Goal: Transaction & Acquisition: Download file/media

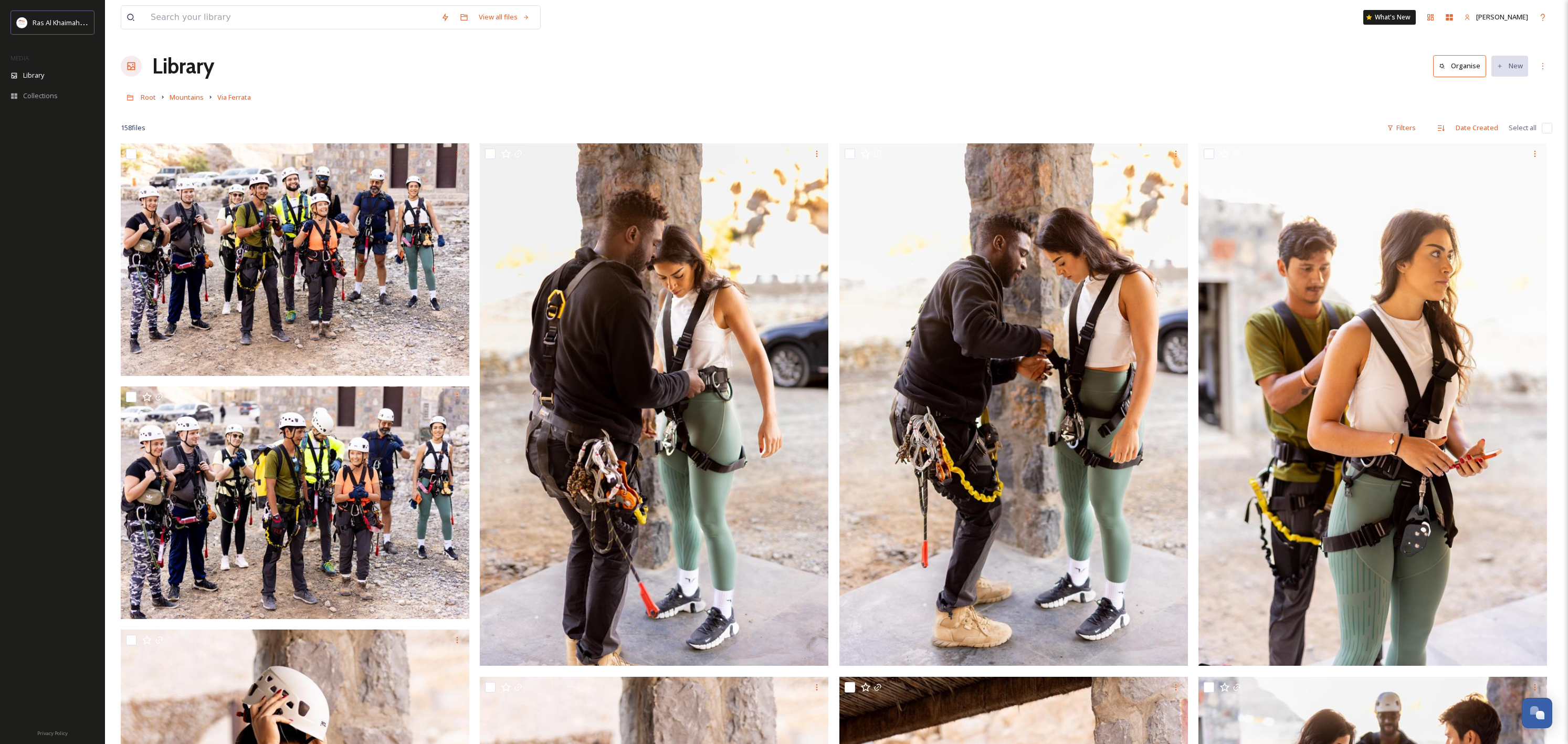
scroll to position [164, 0]
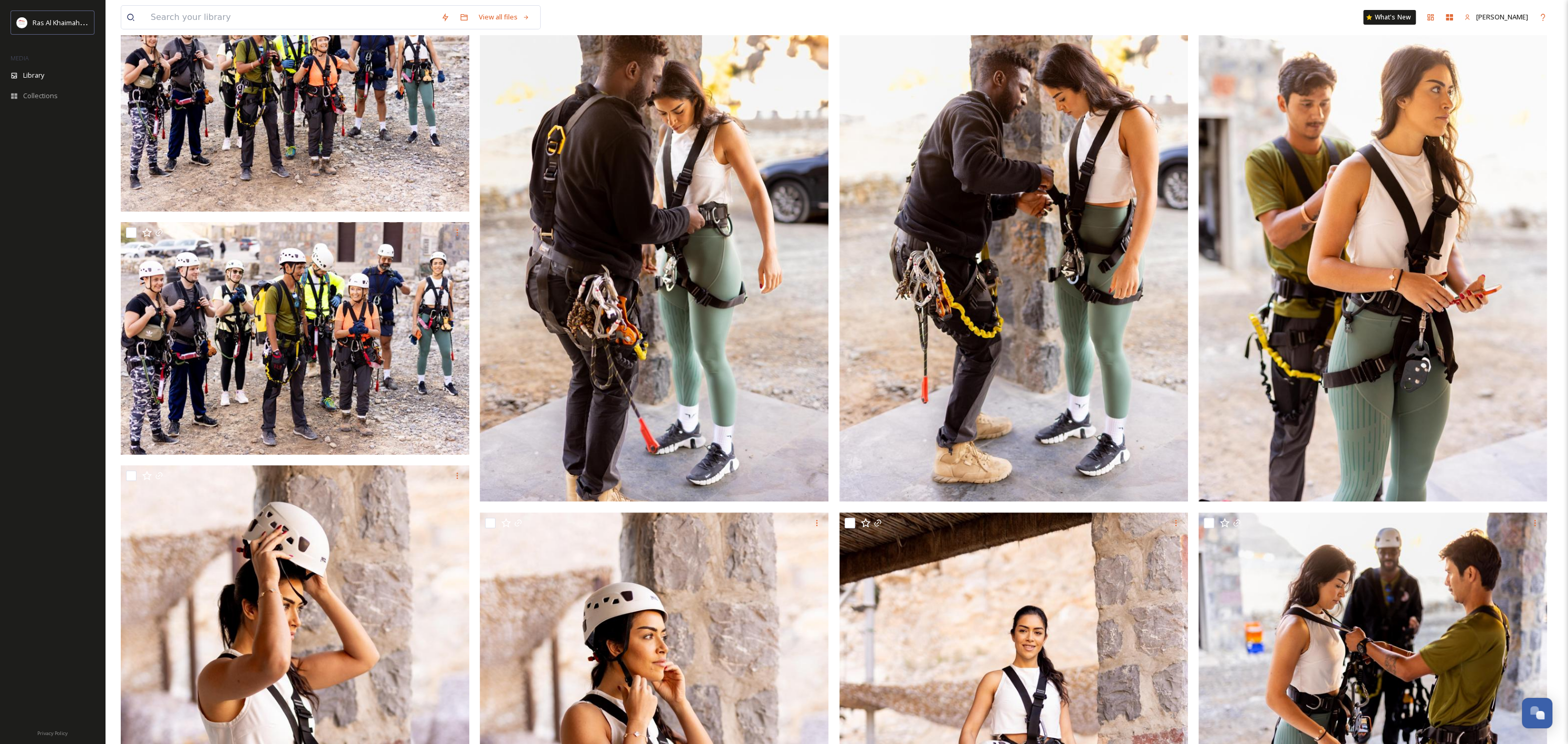
click at [127, 190] on img at bounding box center [295, 95] width 348 height 233
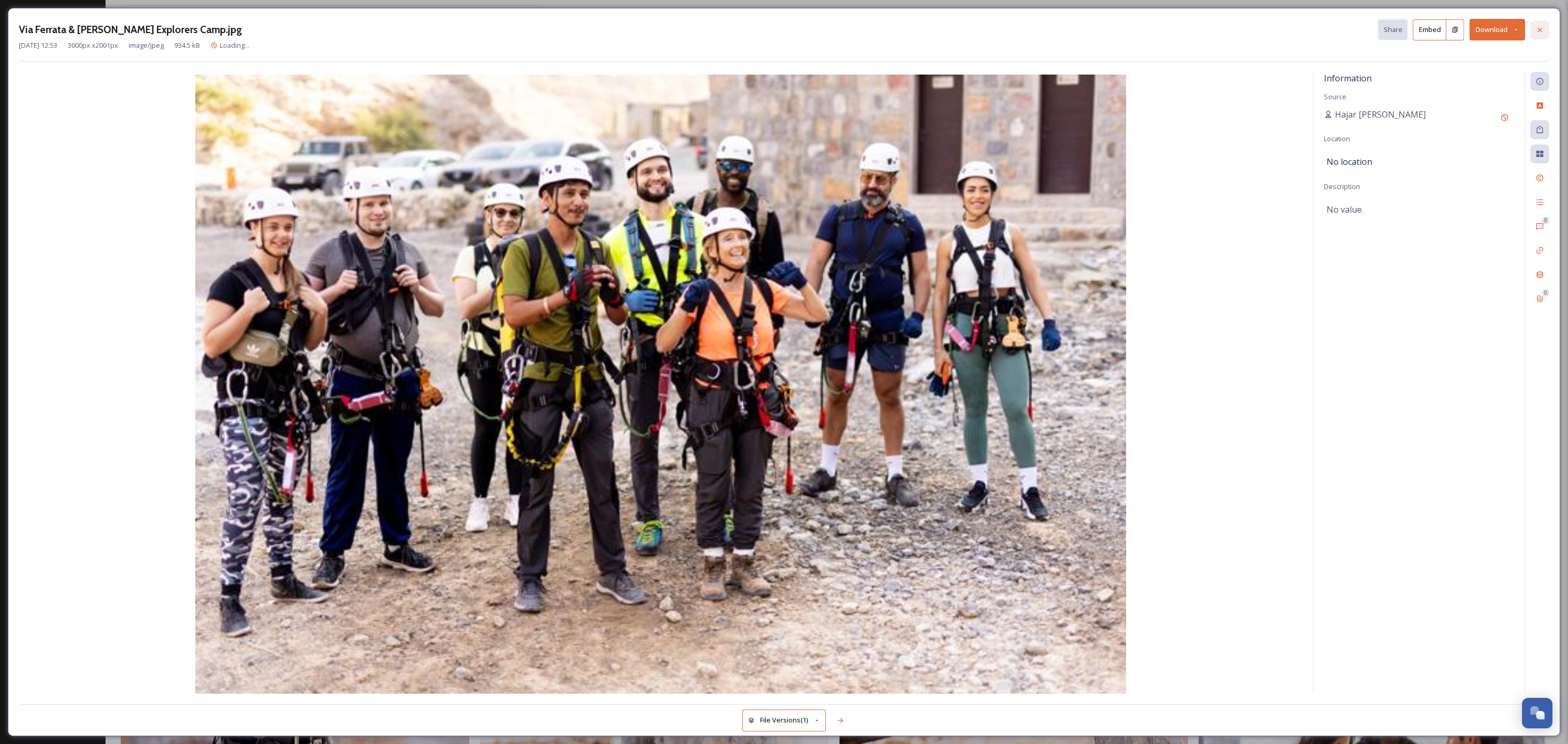
click at [1547, 27] on div at bounding box center [1539, 30] width 19 height 19
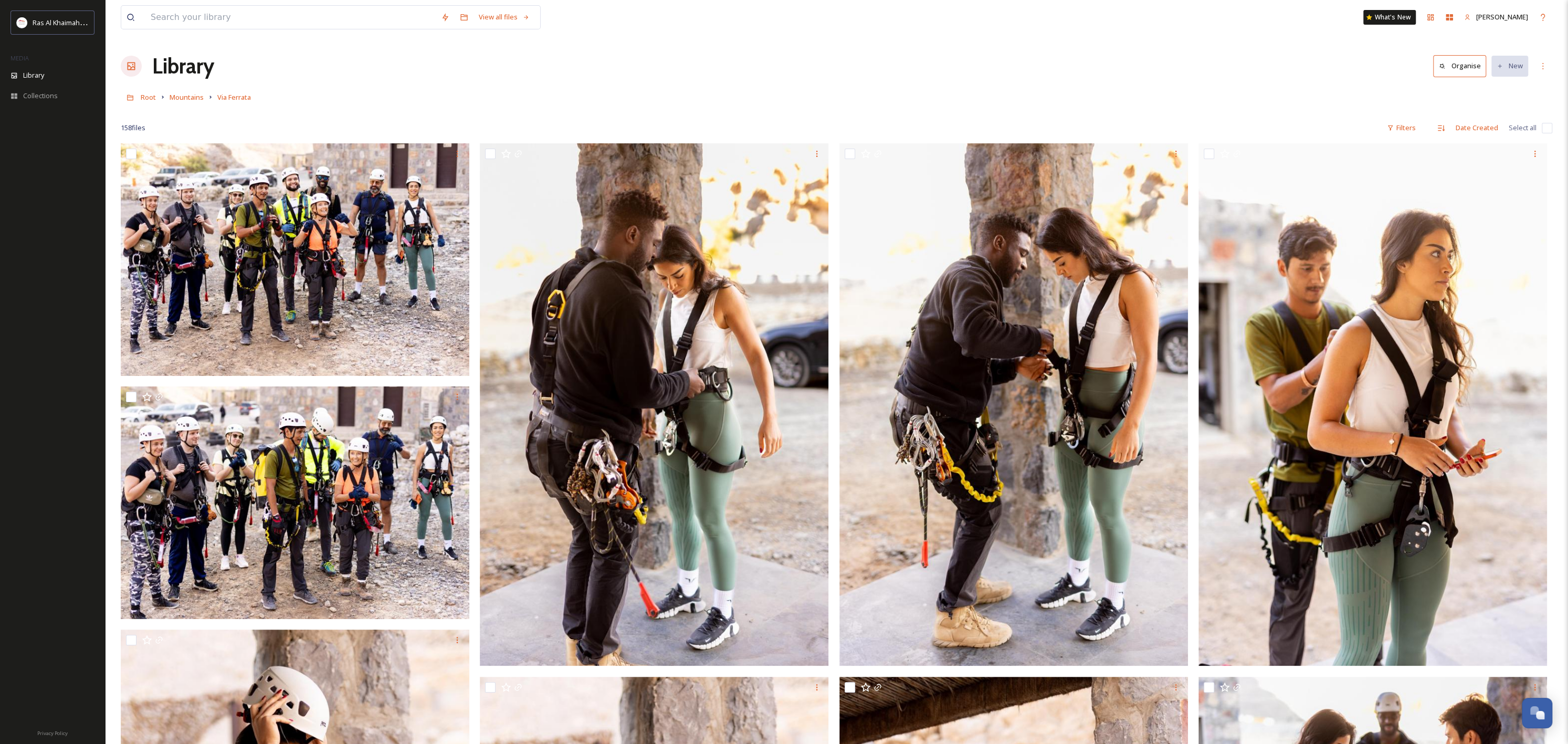
click at [179, 66] on h1 "Library" at bounding box center [182, 66] width 62 height 31
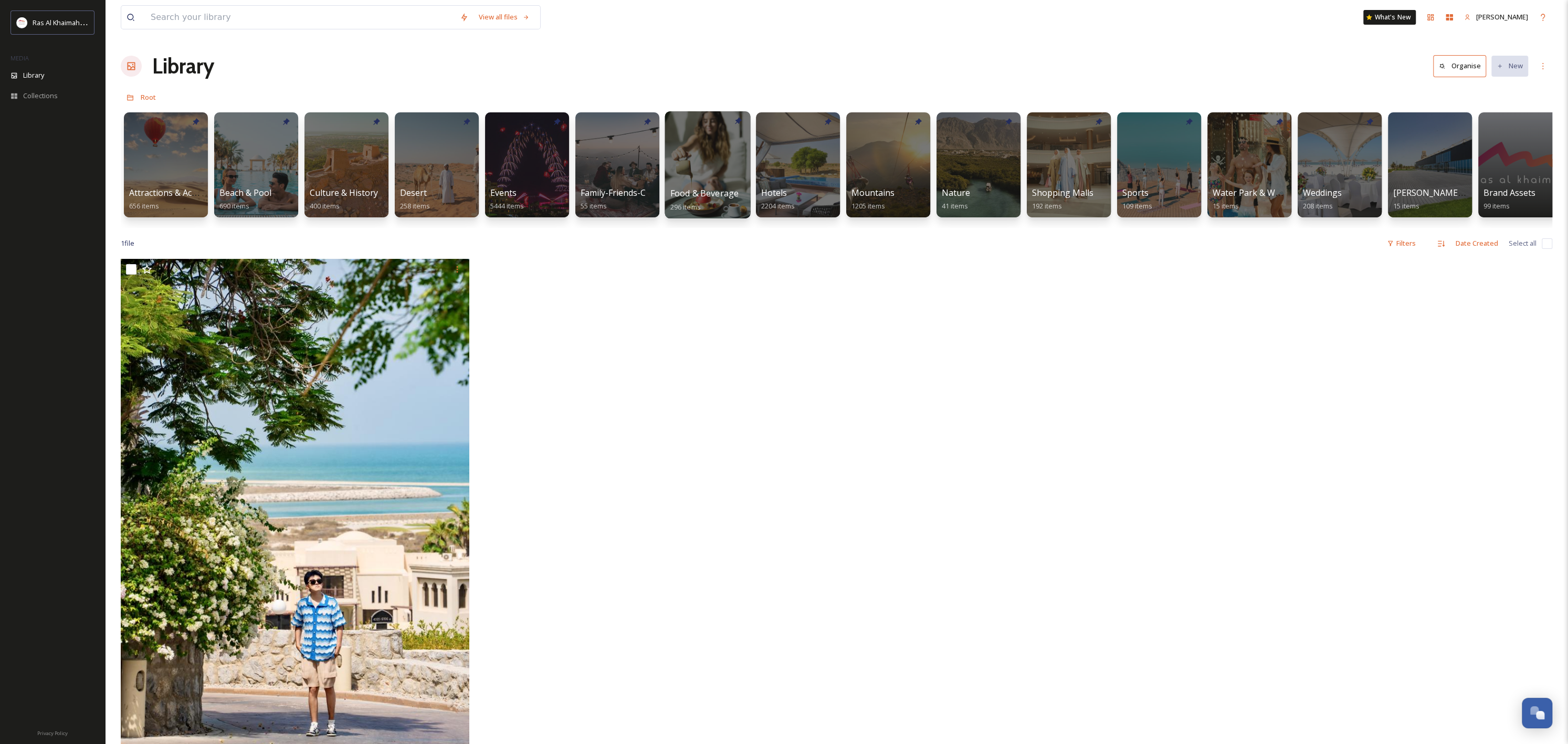
click at [724, 164] on div at bounding box center [708, 164] width 85 height 107
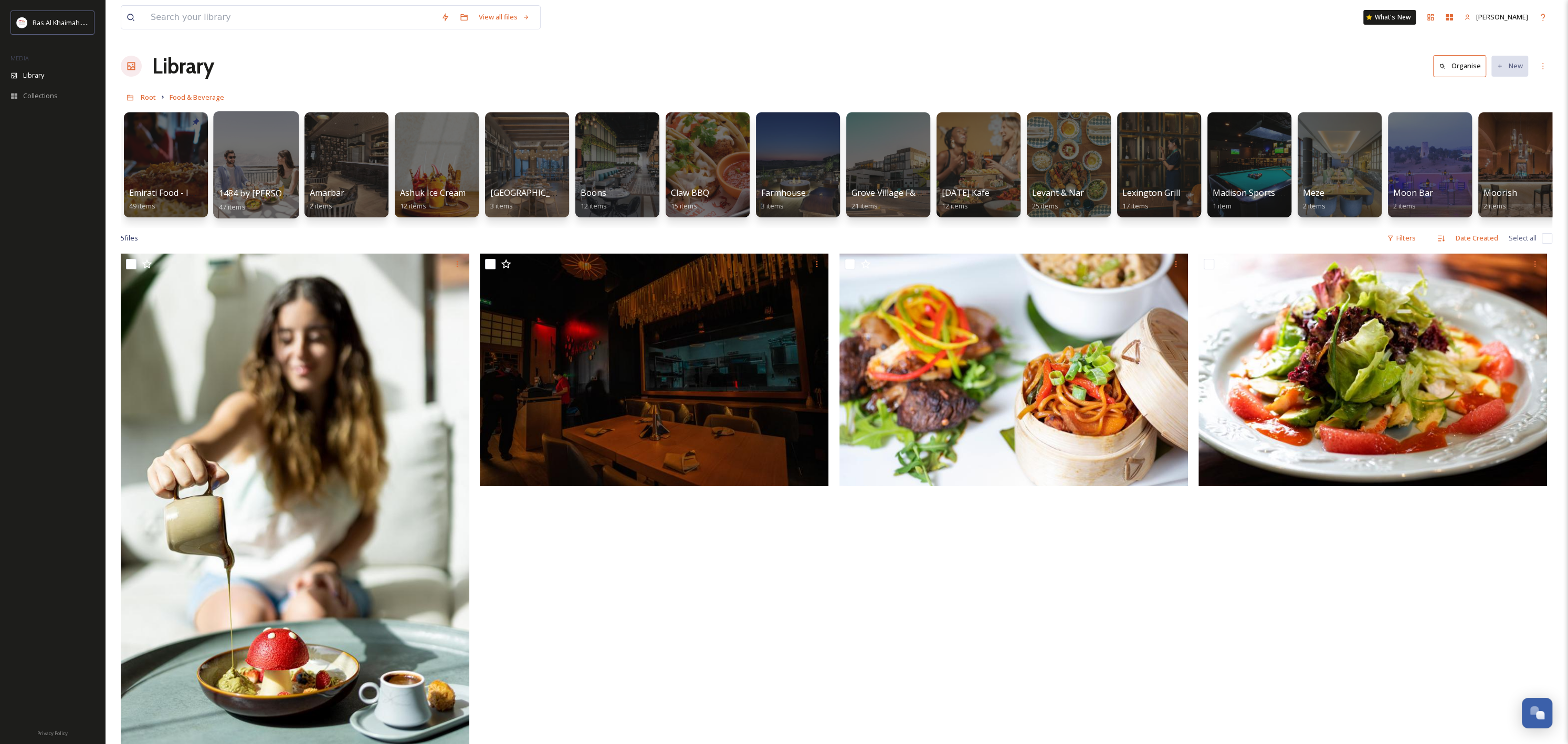
click at [264, 164] on div at bounding box center [256, 164] width 85 height 107
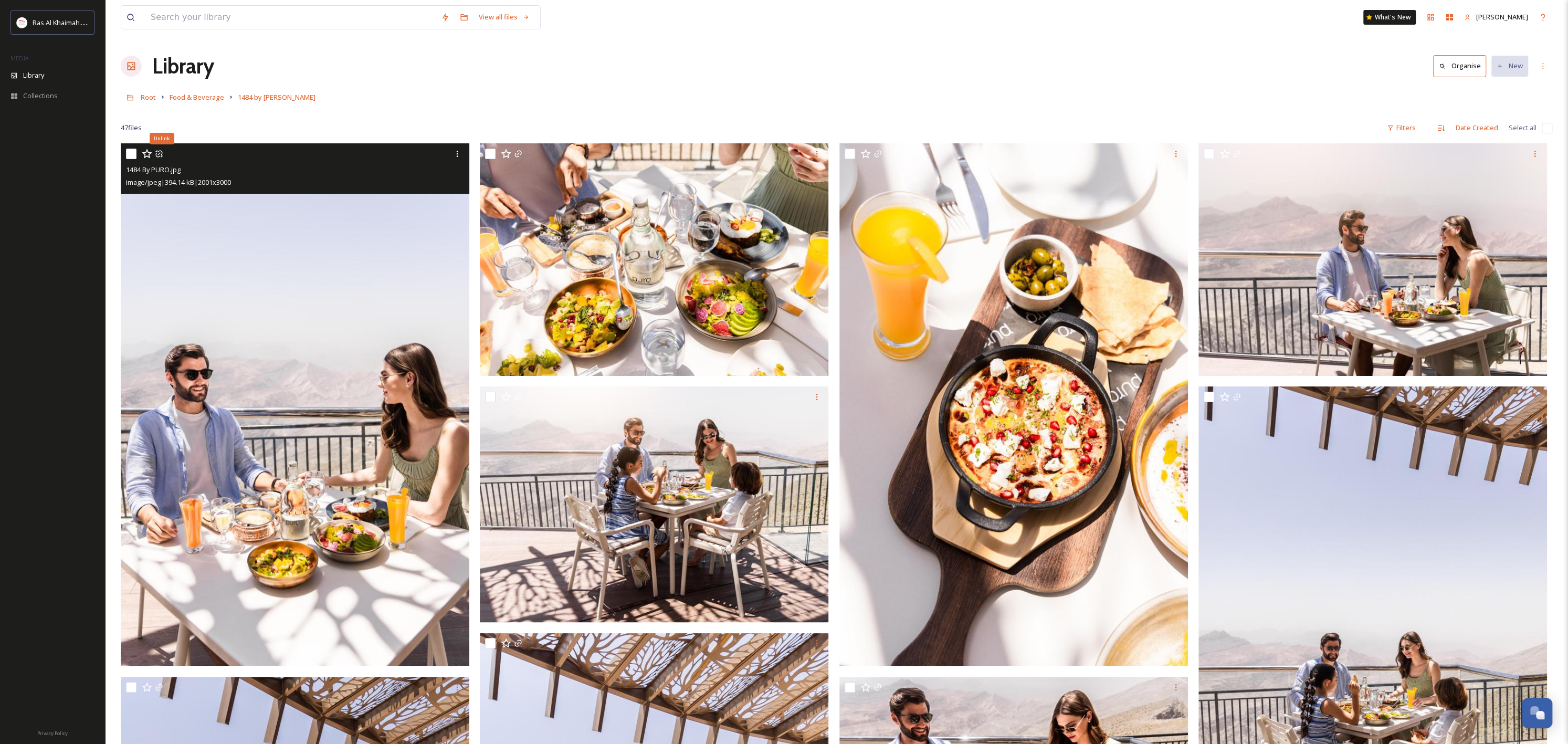
click at [126, 154] on input "checkbox" at bounding box center [131, 154] width 11 height 11
checkbox input "true"
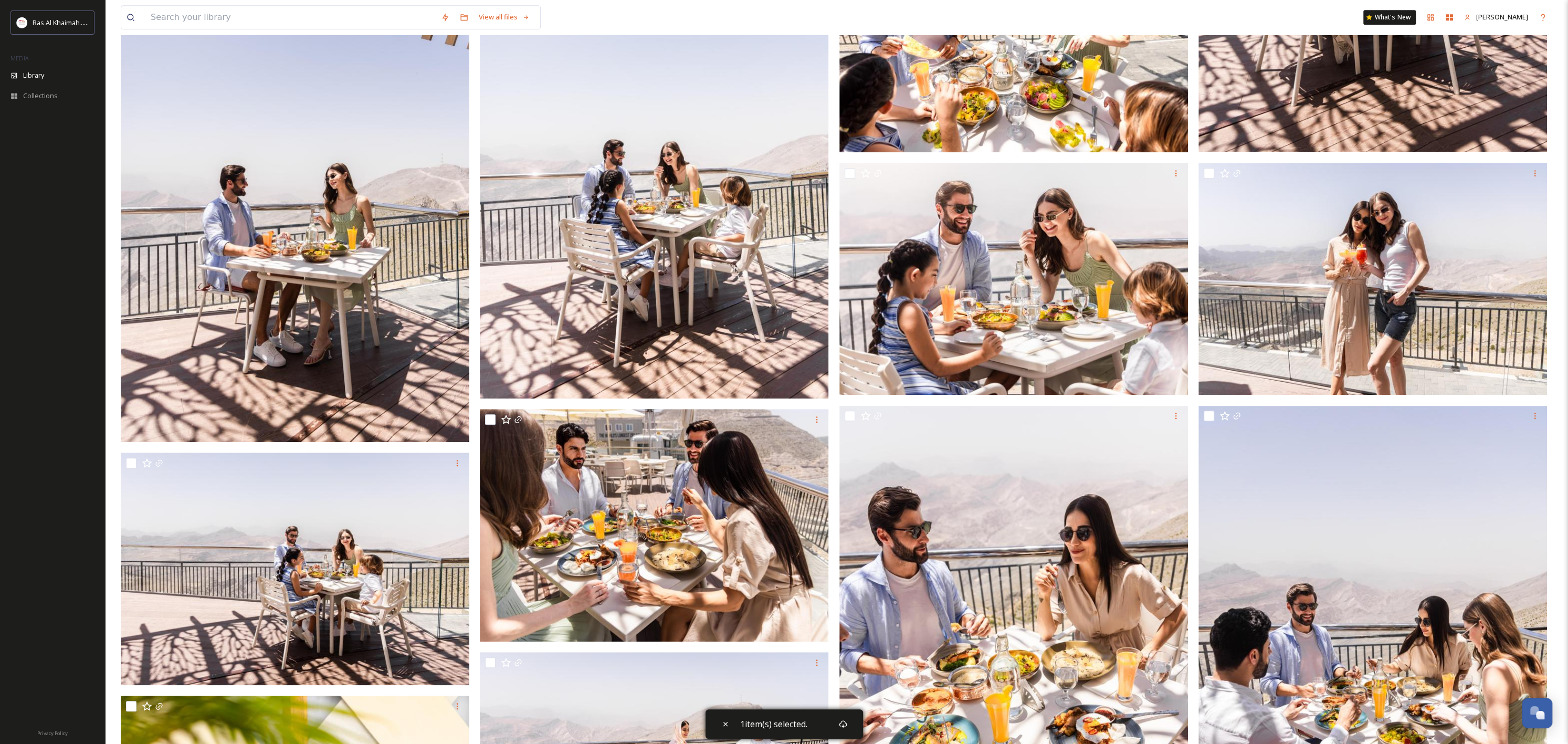
scroll to position [760, 0]
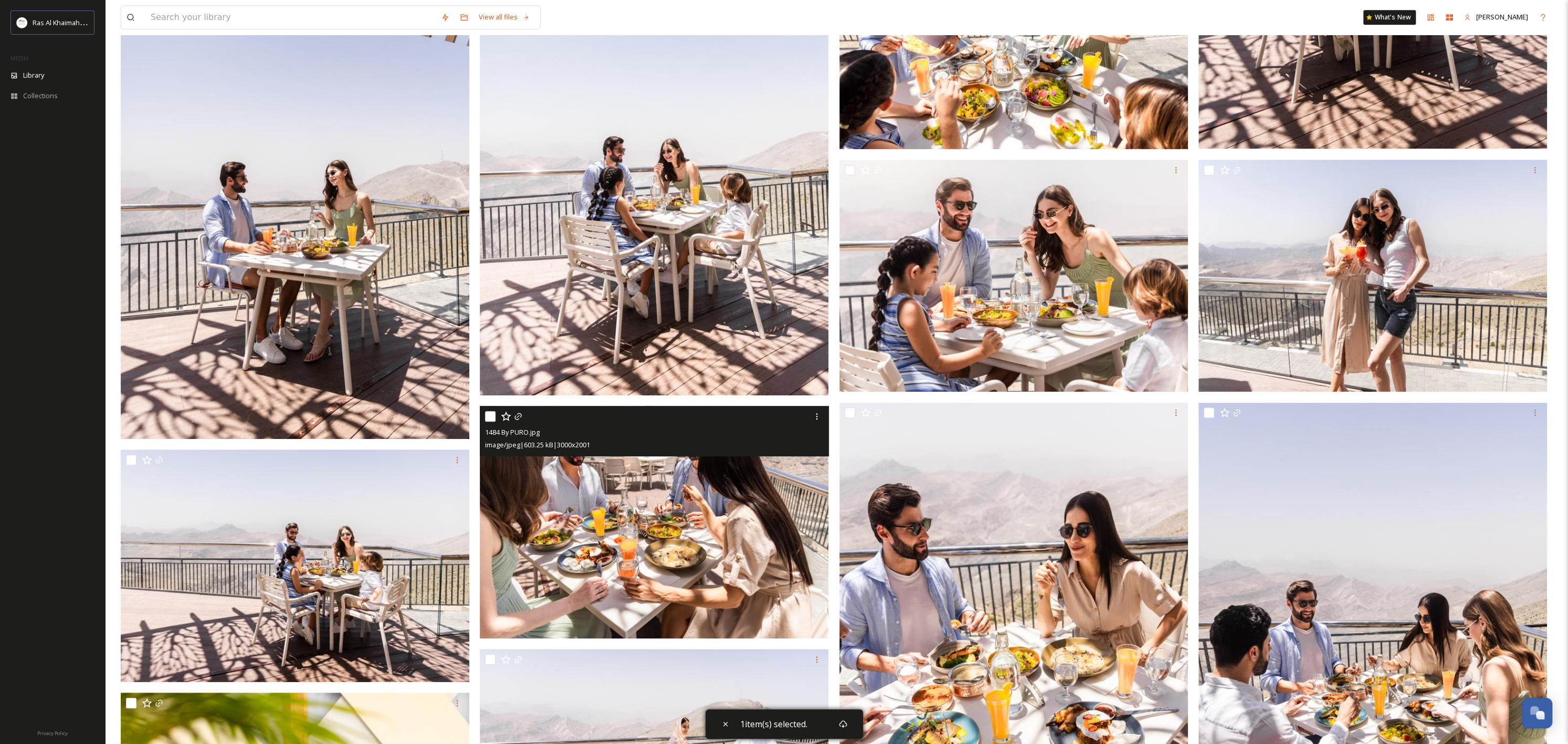
click at [487, 415] on input "checkbox" at bounding box center [490, 416] width 11 height 11
checkbox input "true"
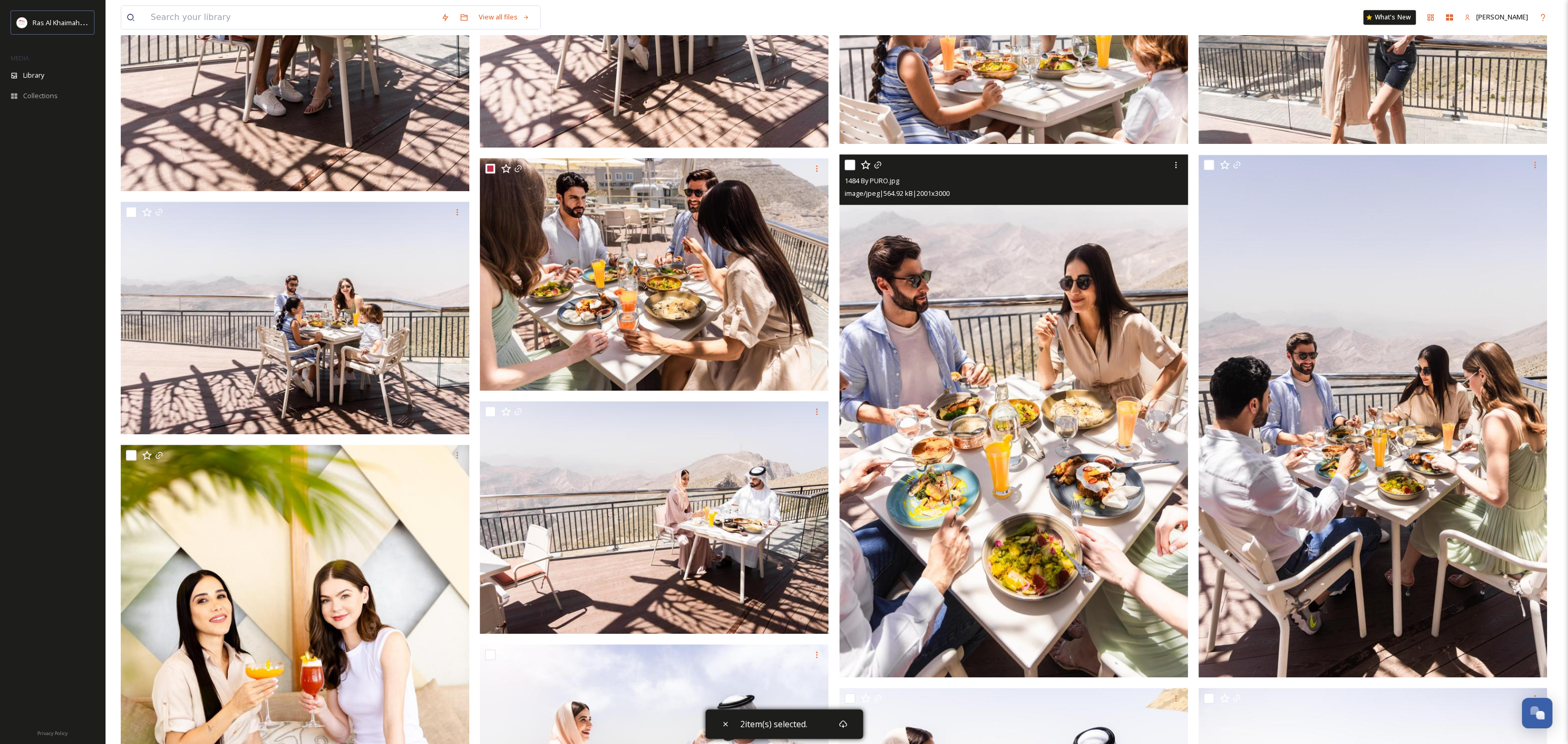
scroll to position [1027, 0]
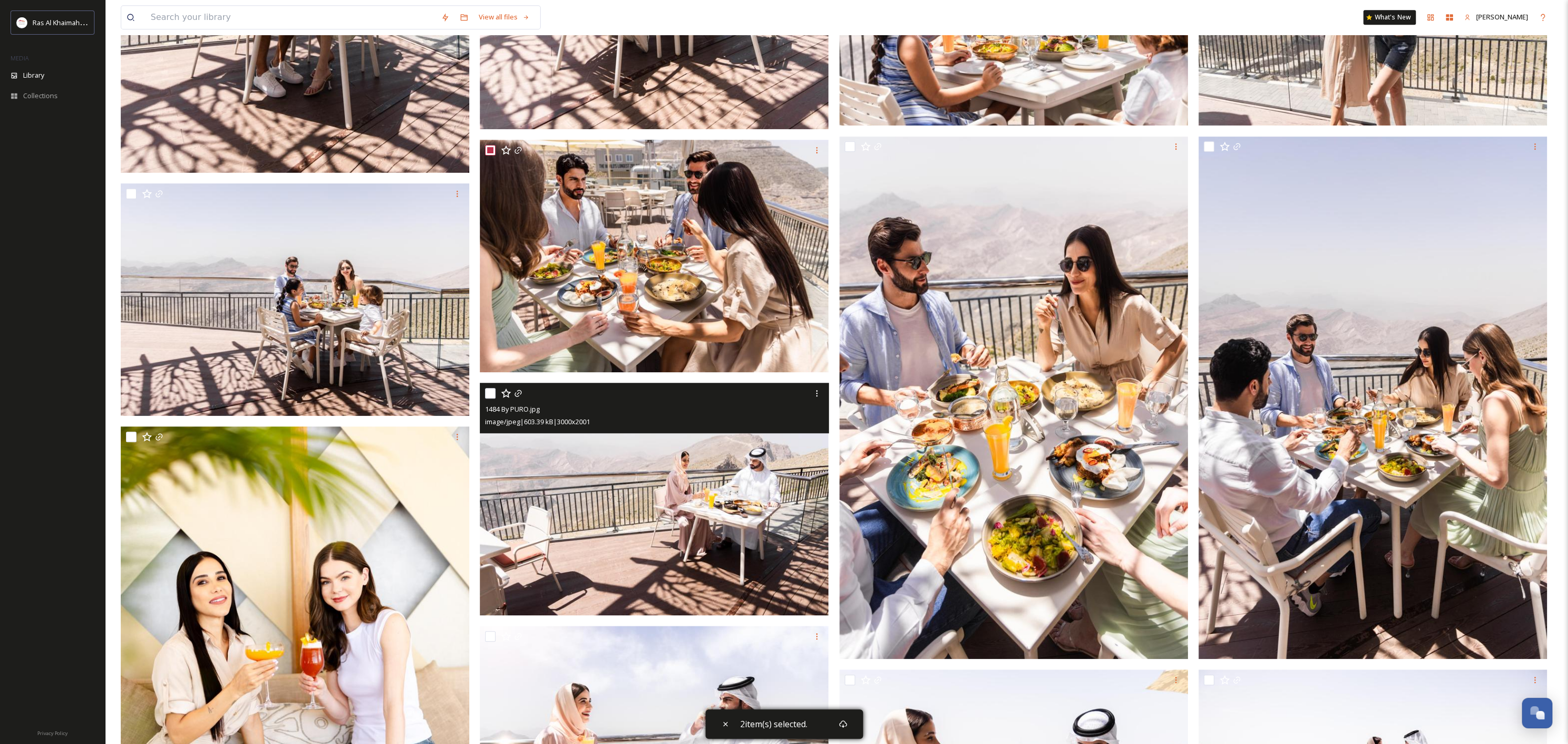
click at [486, 388] on input "checkbox" at bounding box center [490, 393] width 11 height 11
checkbox input "true"
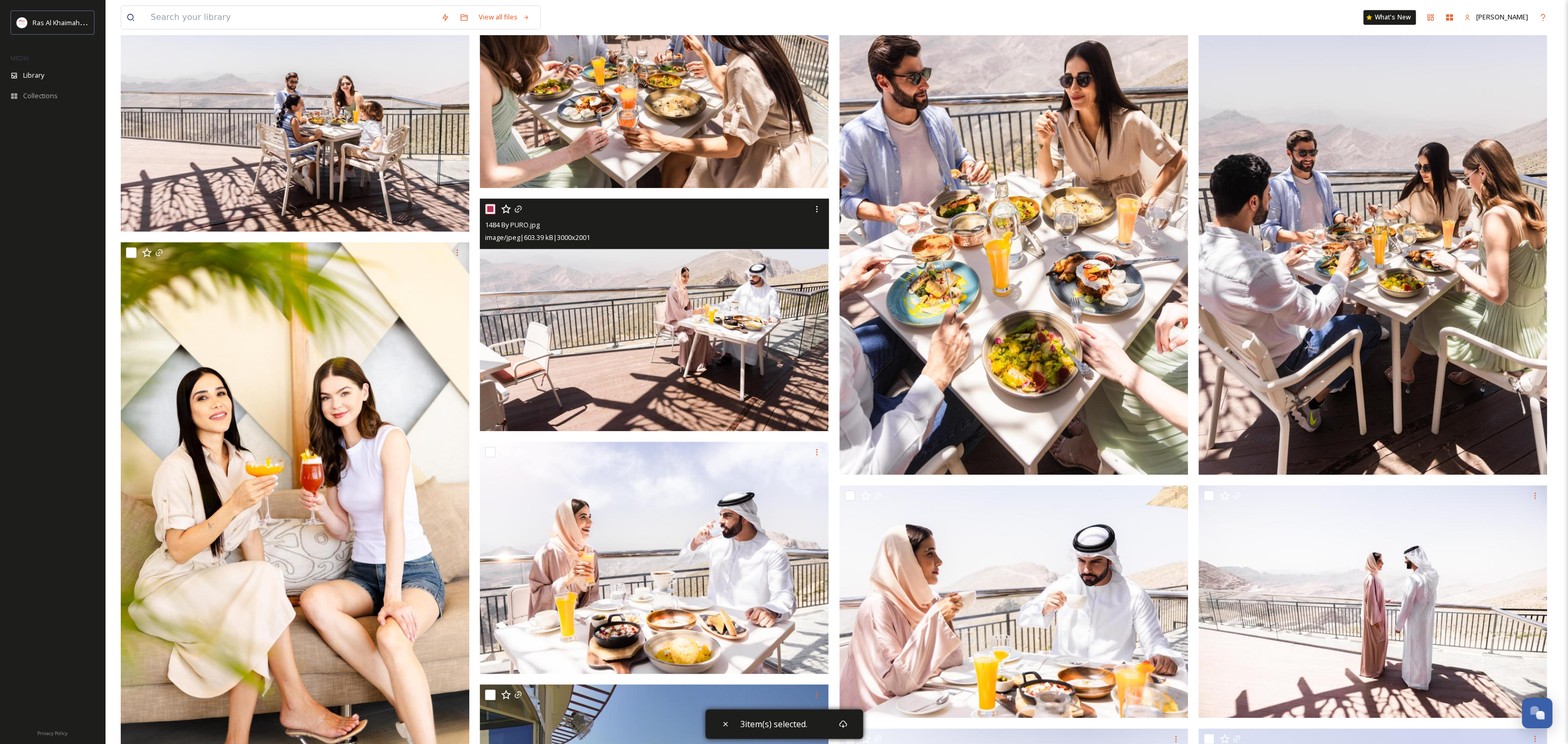
scroll to position [1213, 0]
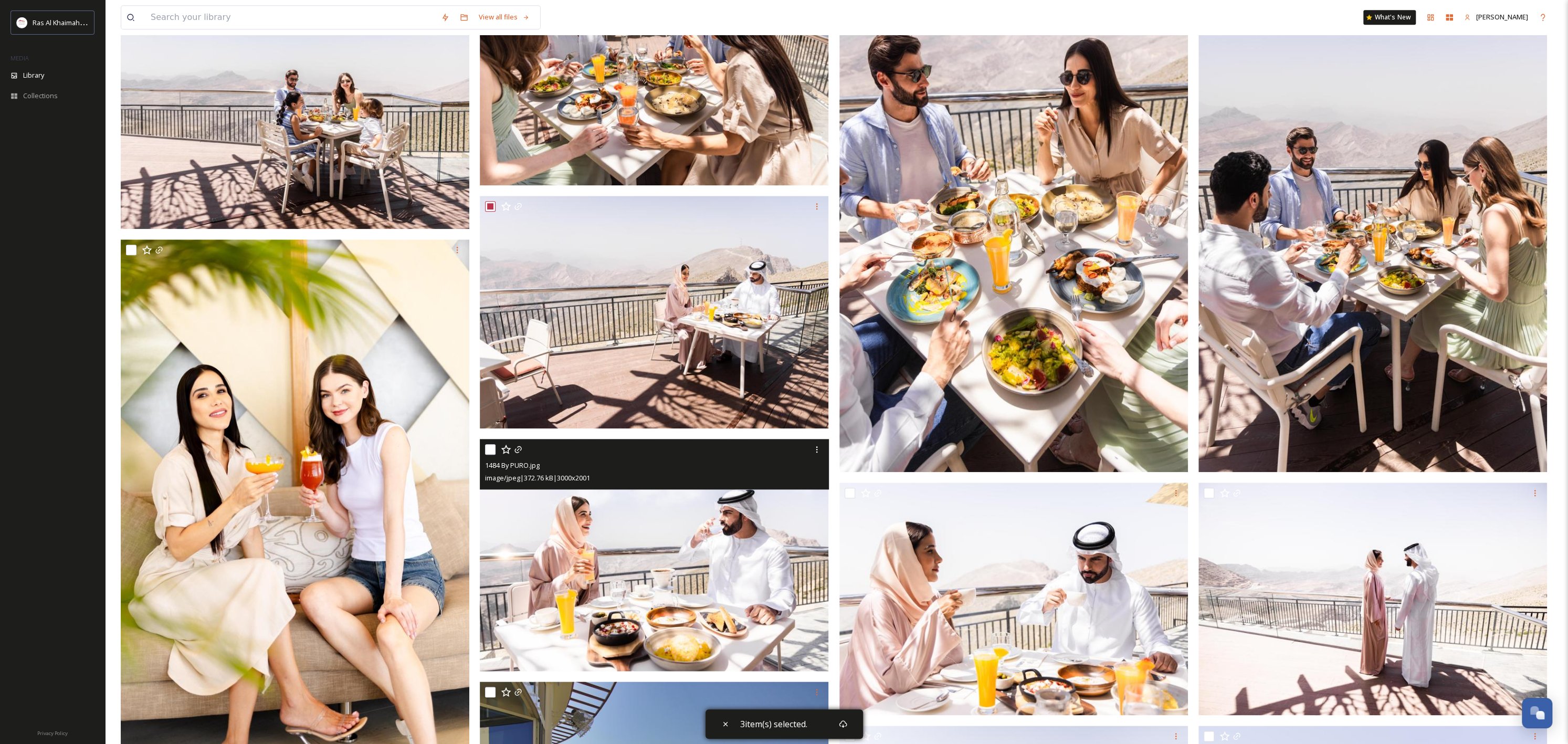
click at [497, 448] on div at bounding box center [655, 449] width 341 height 19
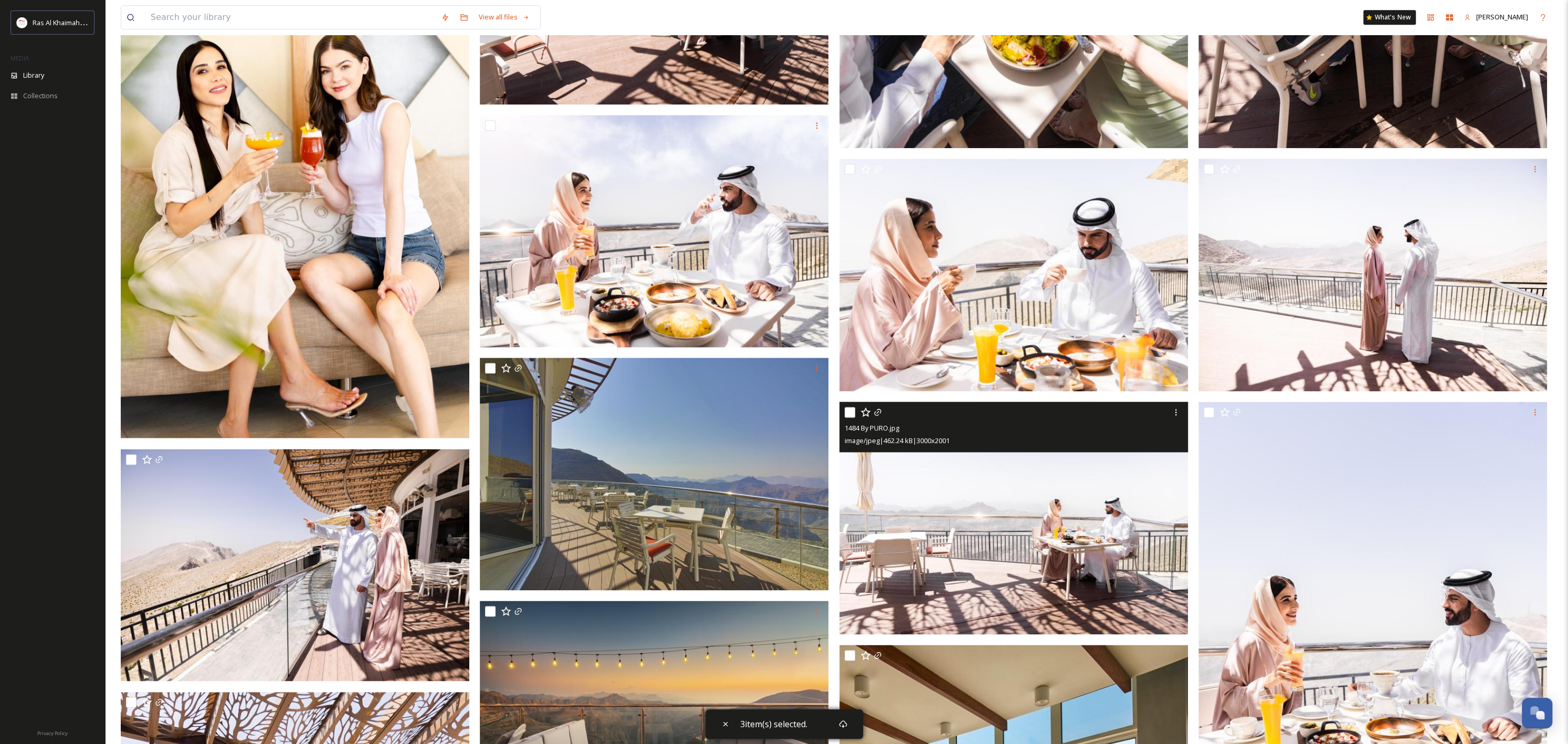
scroll to position [1537, 0]
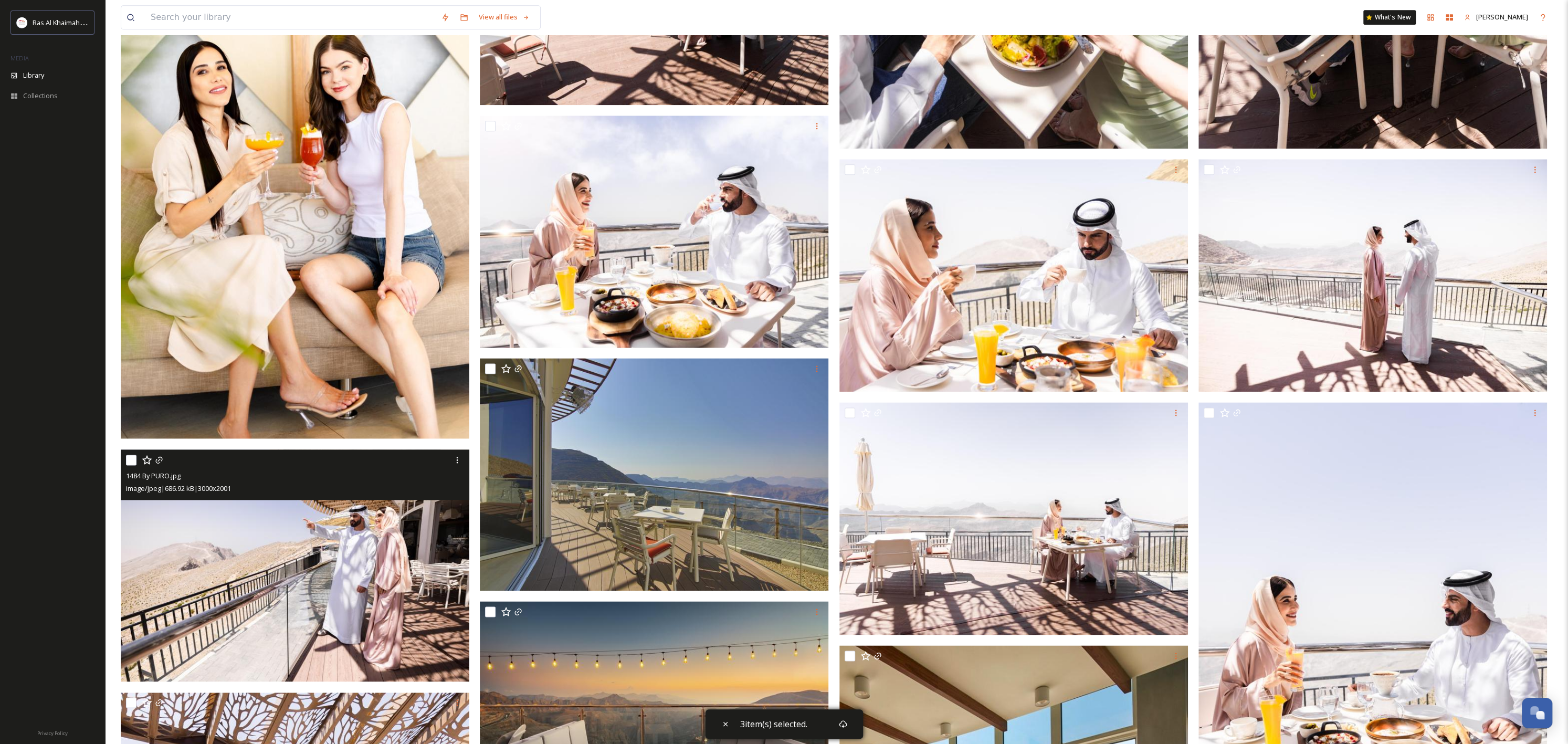
click at [136, 461] on input "checkbox" at bounding box center [131, 460] width 11 height 11
checkbox input "true"
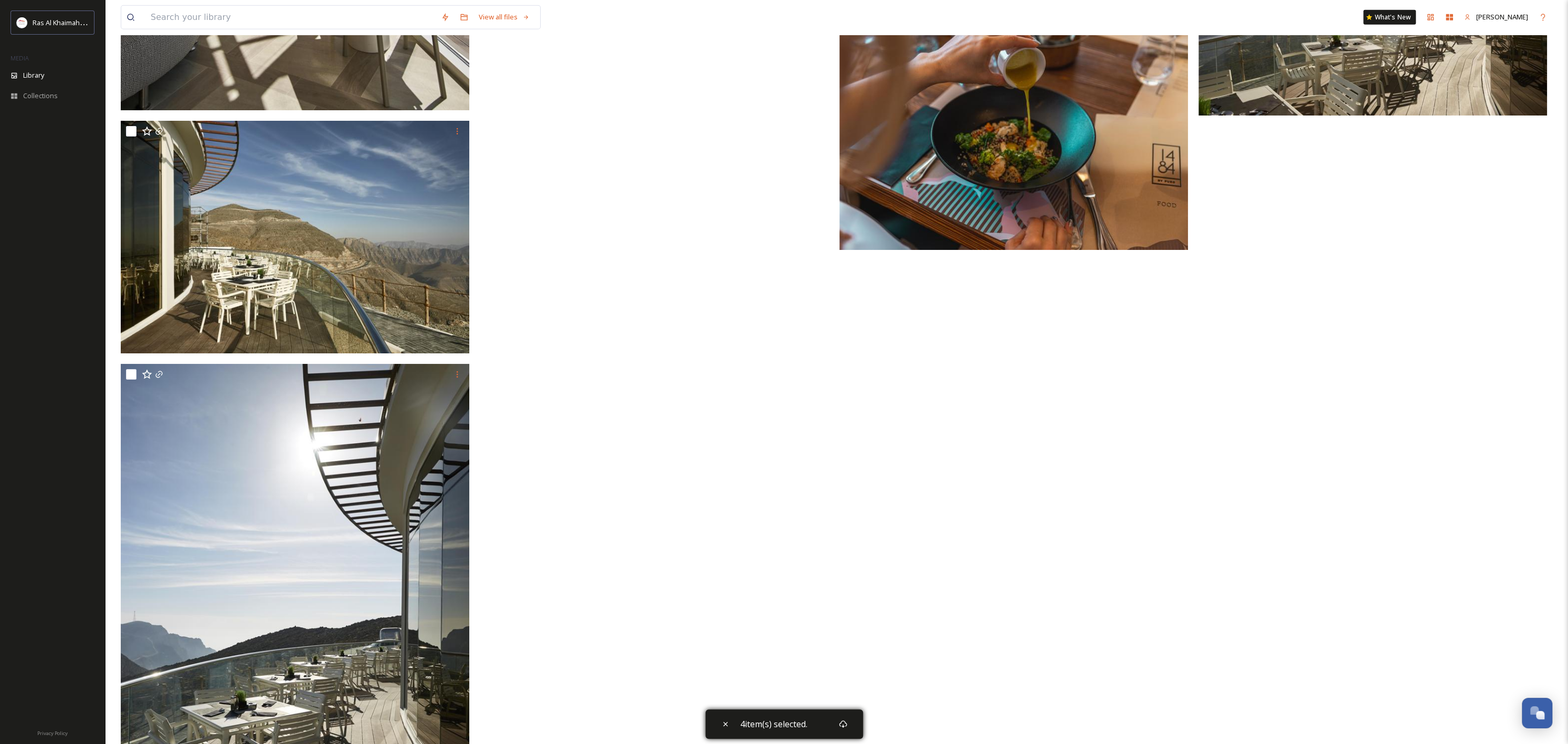
scroll to position [3998, 0]
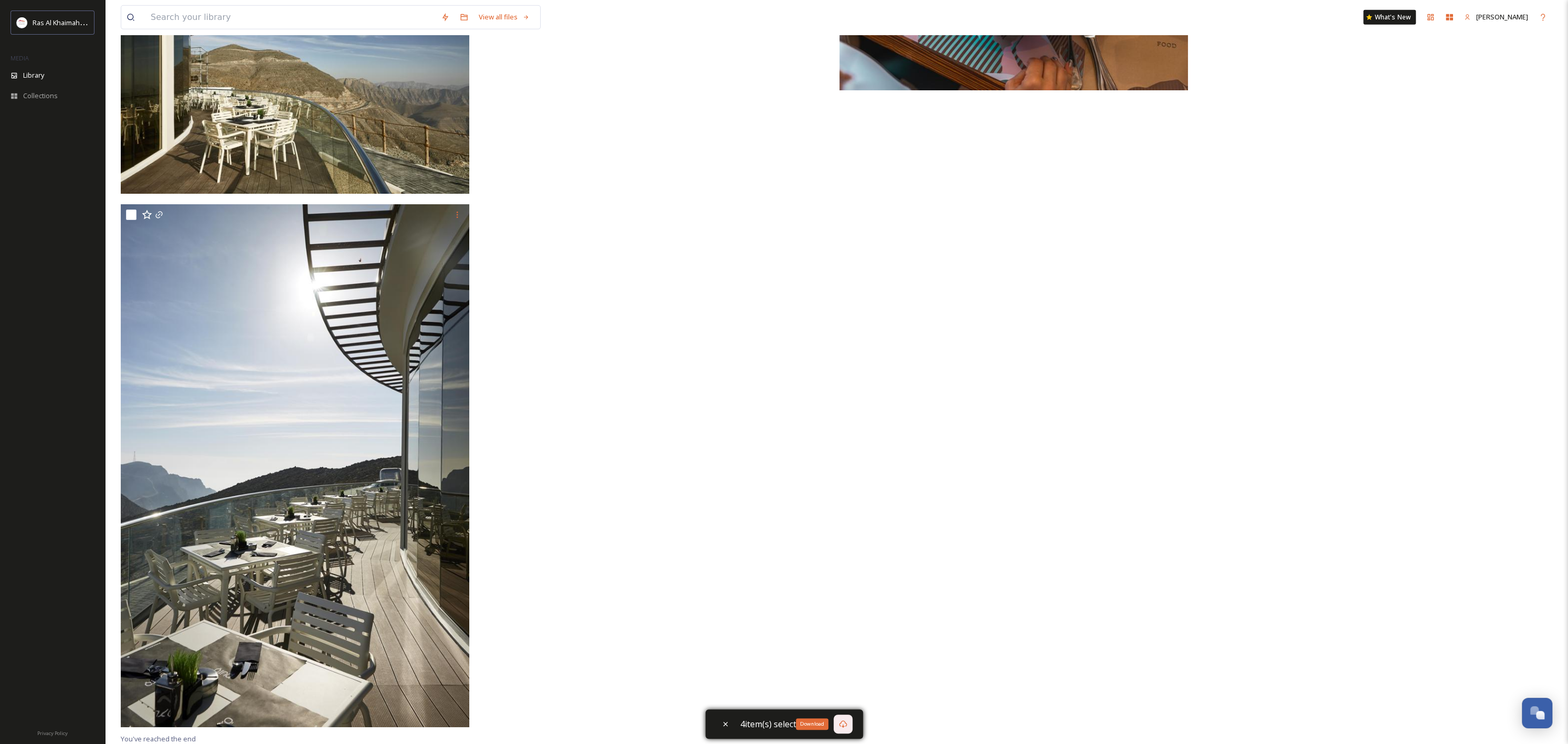
click at [846, 723] on icon at bounding box center [843, 724] width 8 height 8
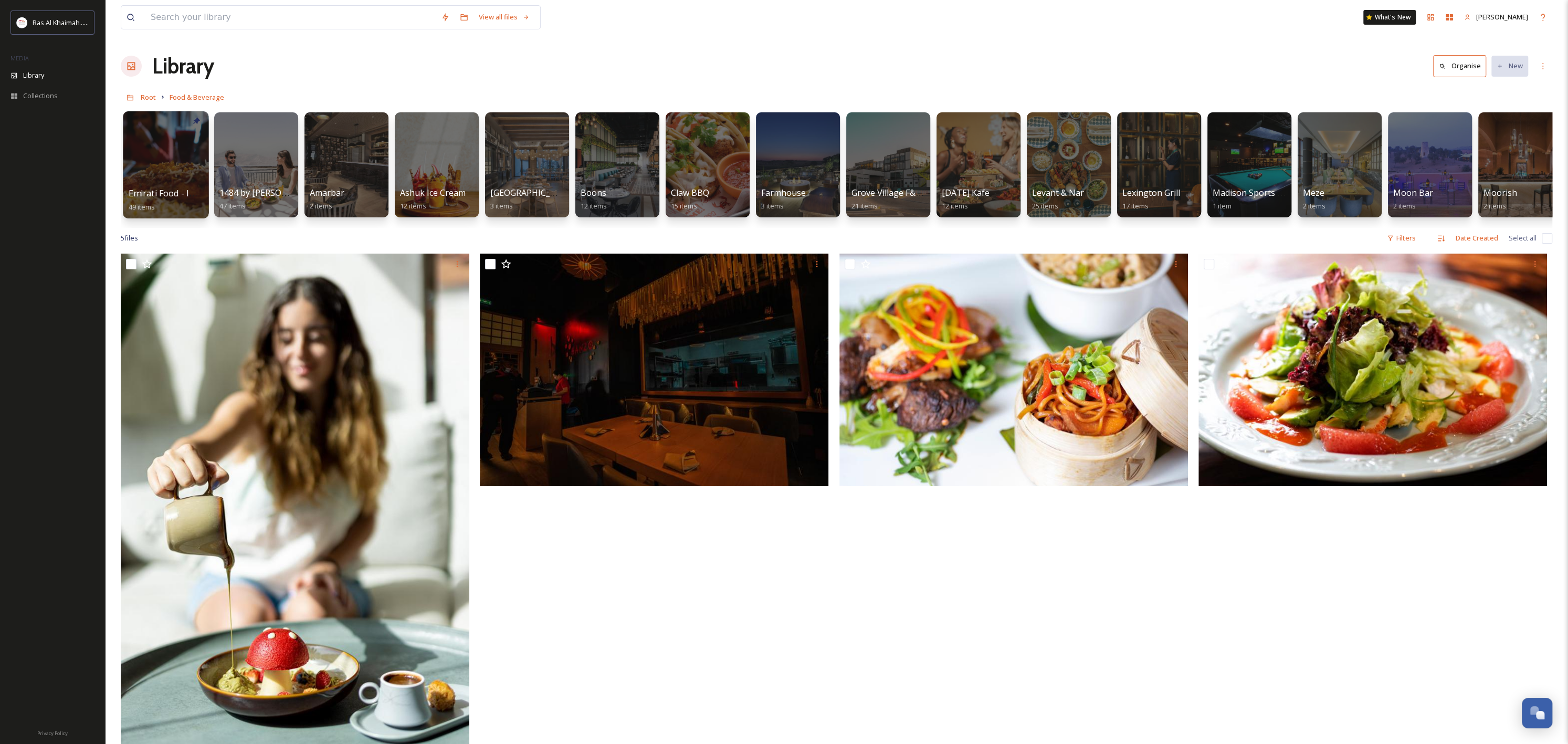
click at [164, 164] on div at bounding box center [165, 164] width 85 height 107
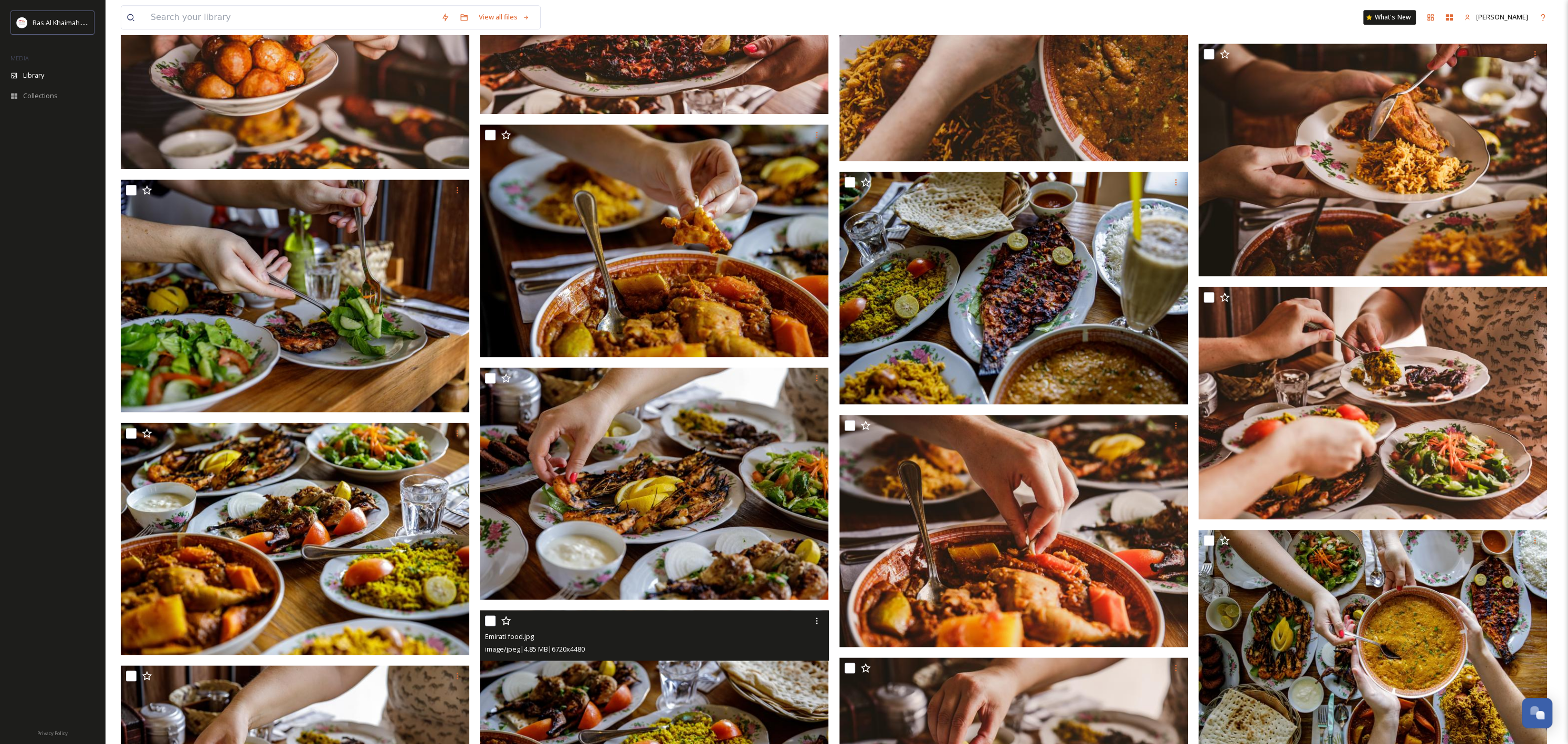
scroll to position [2918, 0]
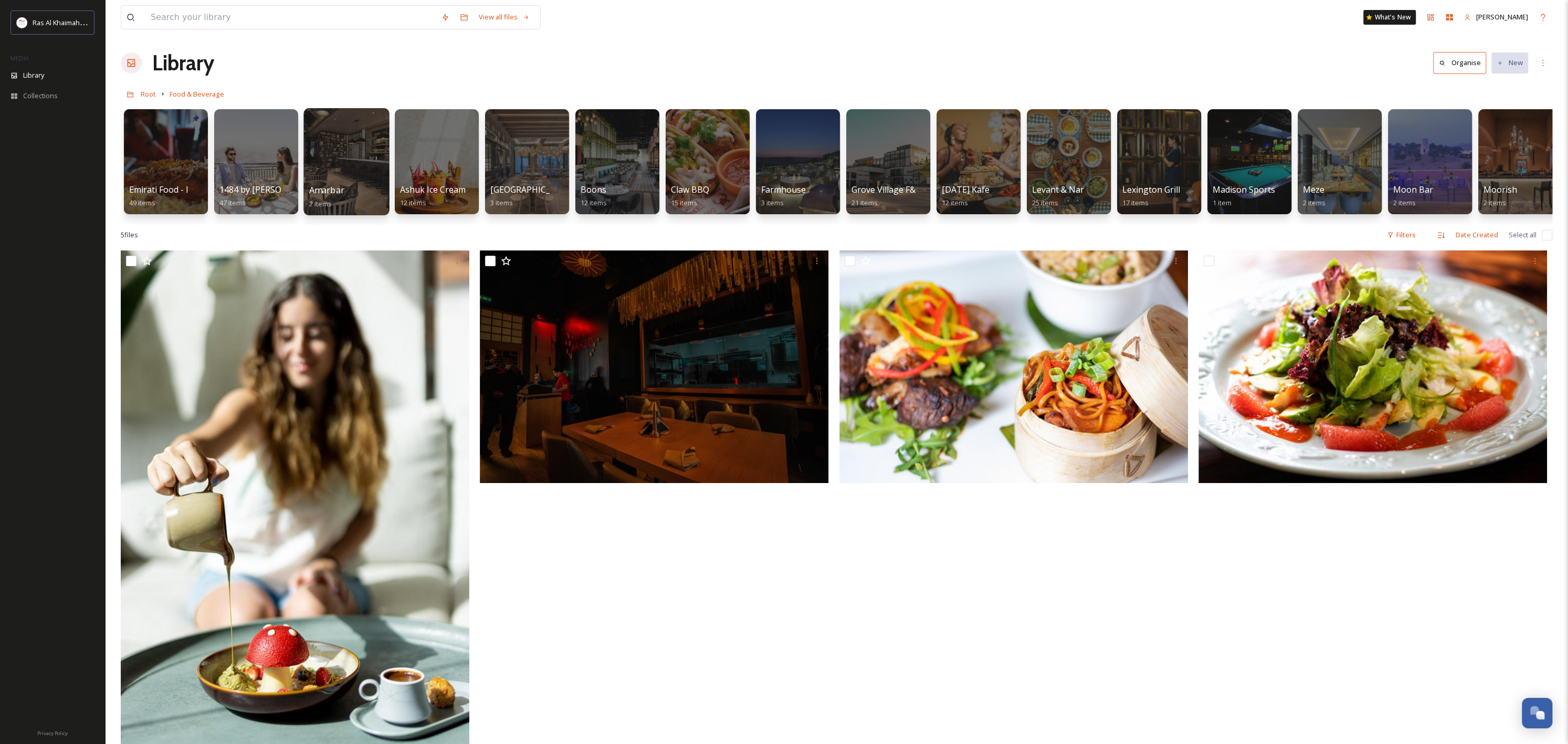
scroll to position [7, 0]
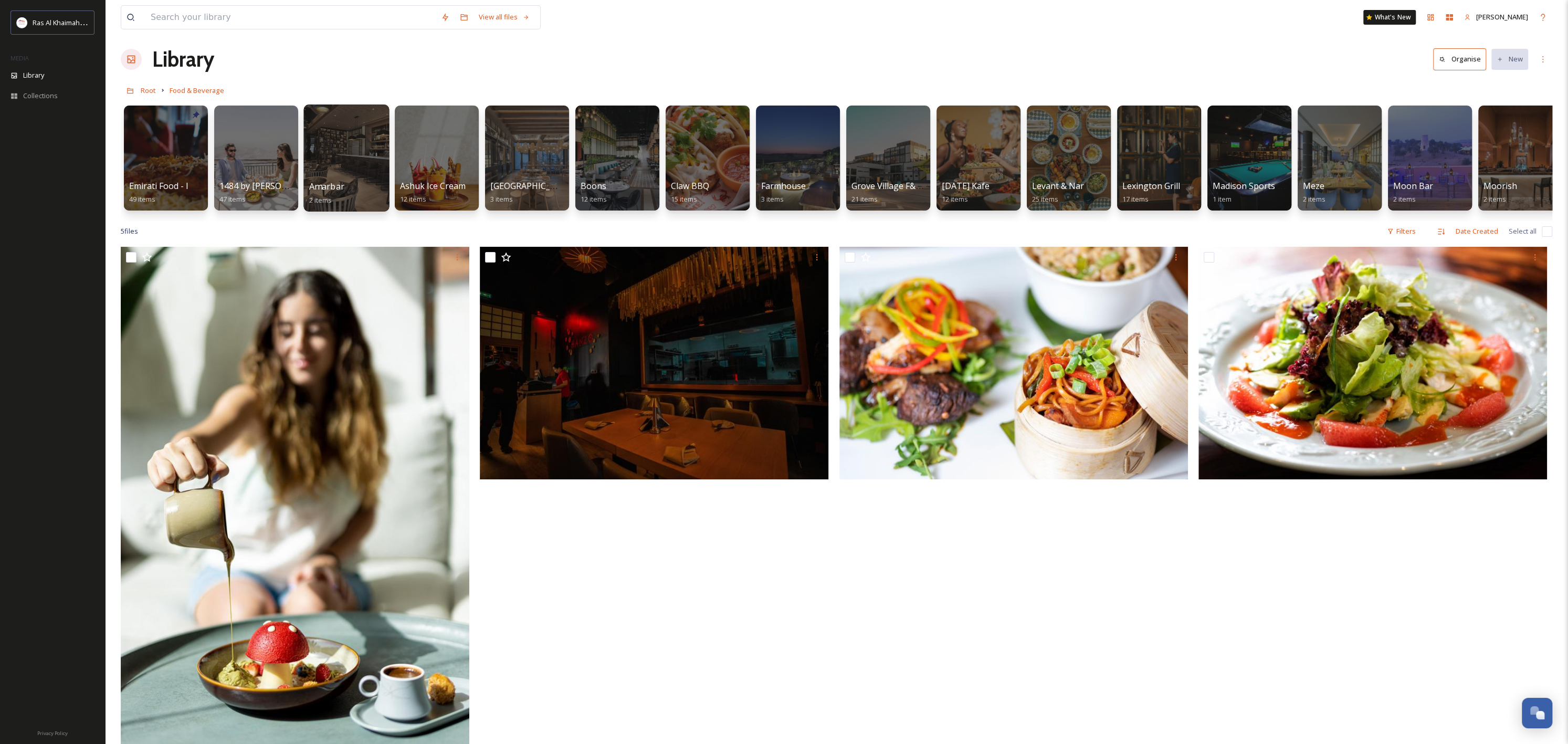
click at [339, 175] on div at bounding box center [346, 158] width 85 height 107
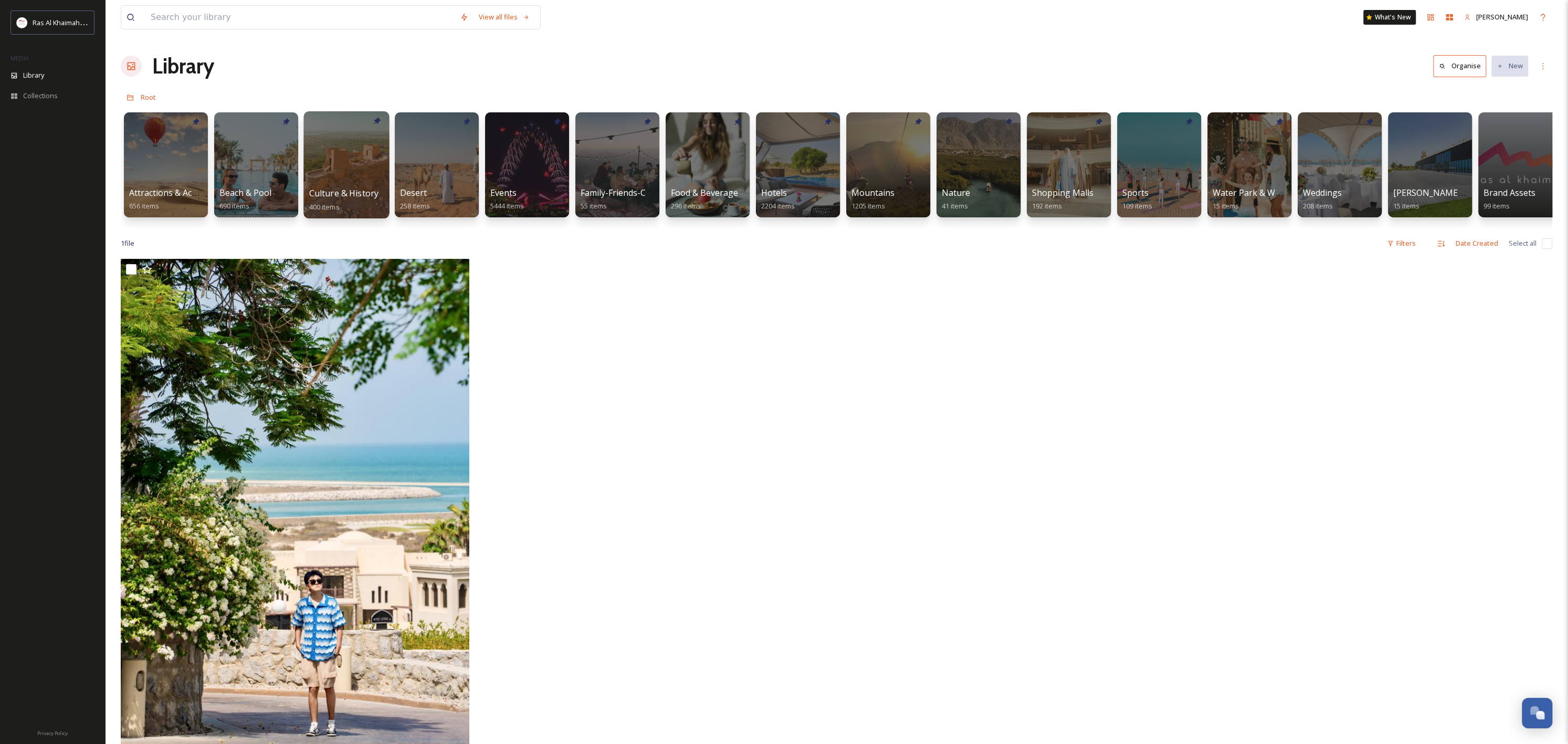
click at [317, 157] on div at bounding box center [346, 164] width 85 height 107
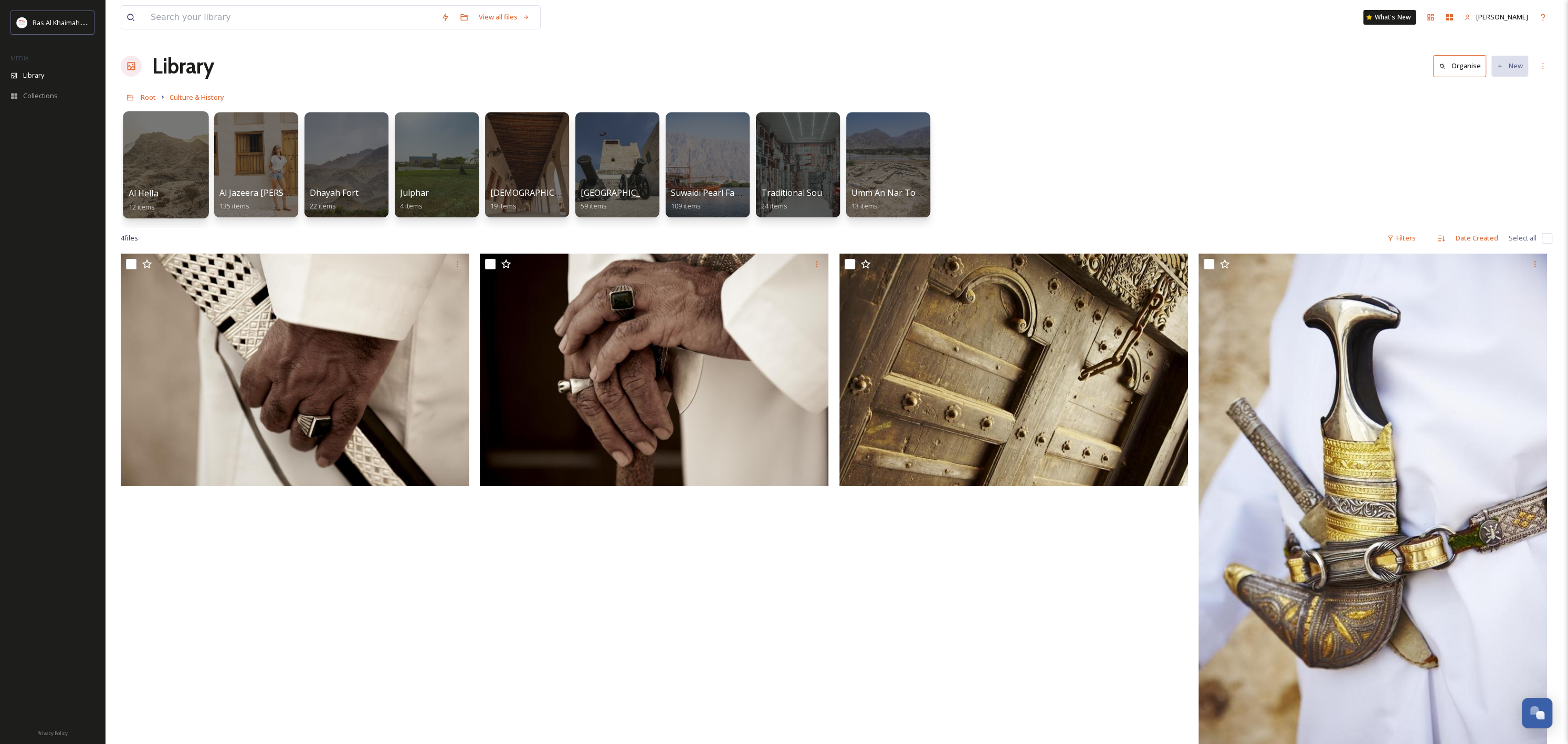
click at [187, 198] on div "Al Hella 12 items" at bounding box center [165, 200] width 75 height 26
click at [187, 181] on div at bounding box center [165, 164] width 85 height 107
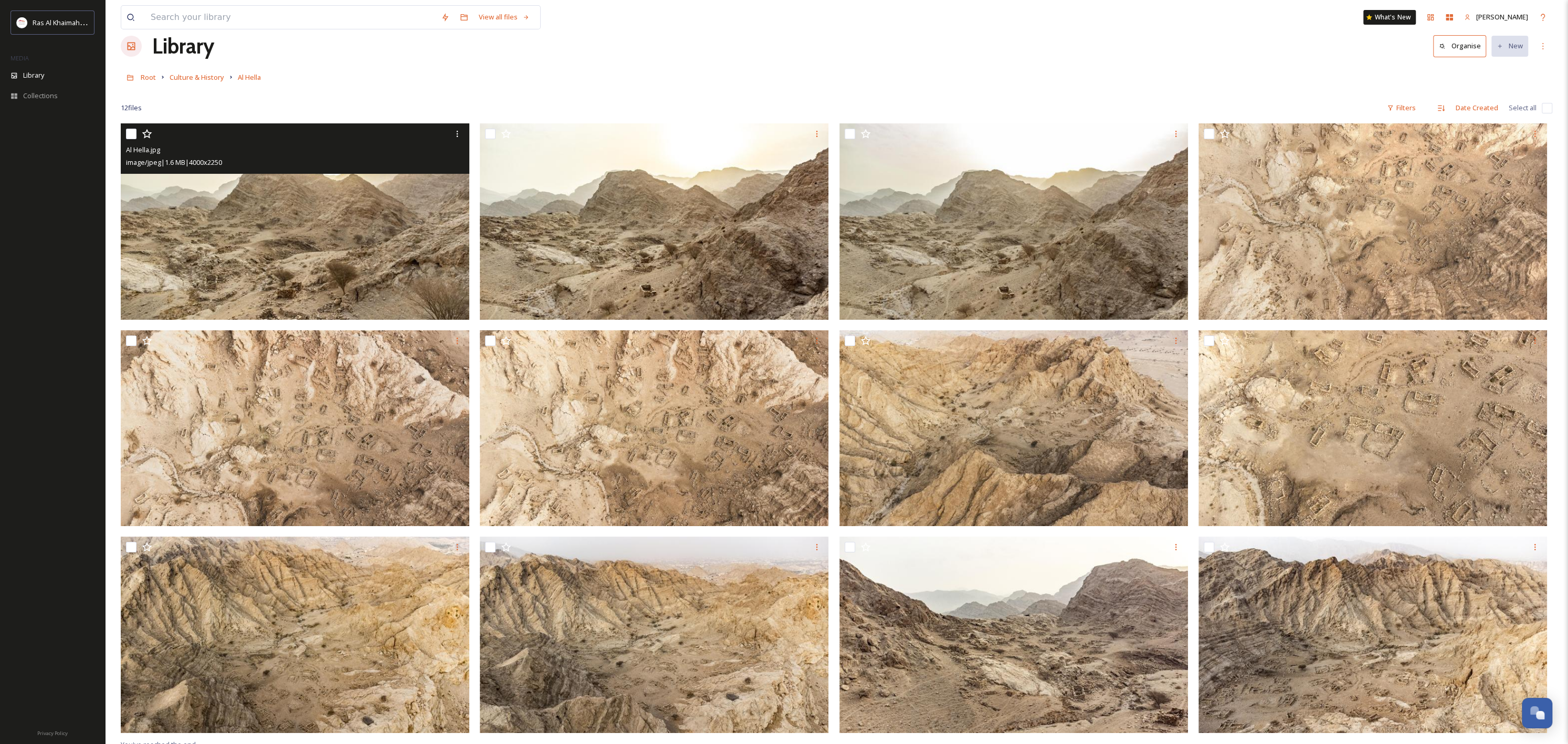
scroll to position [143, 0]
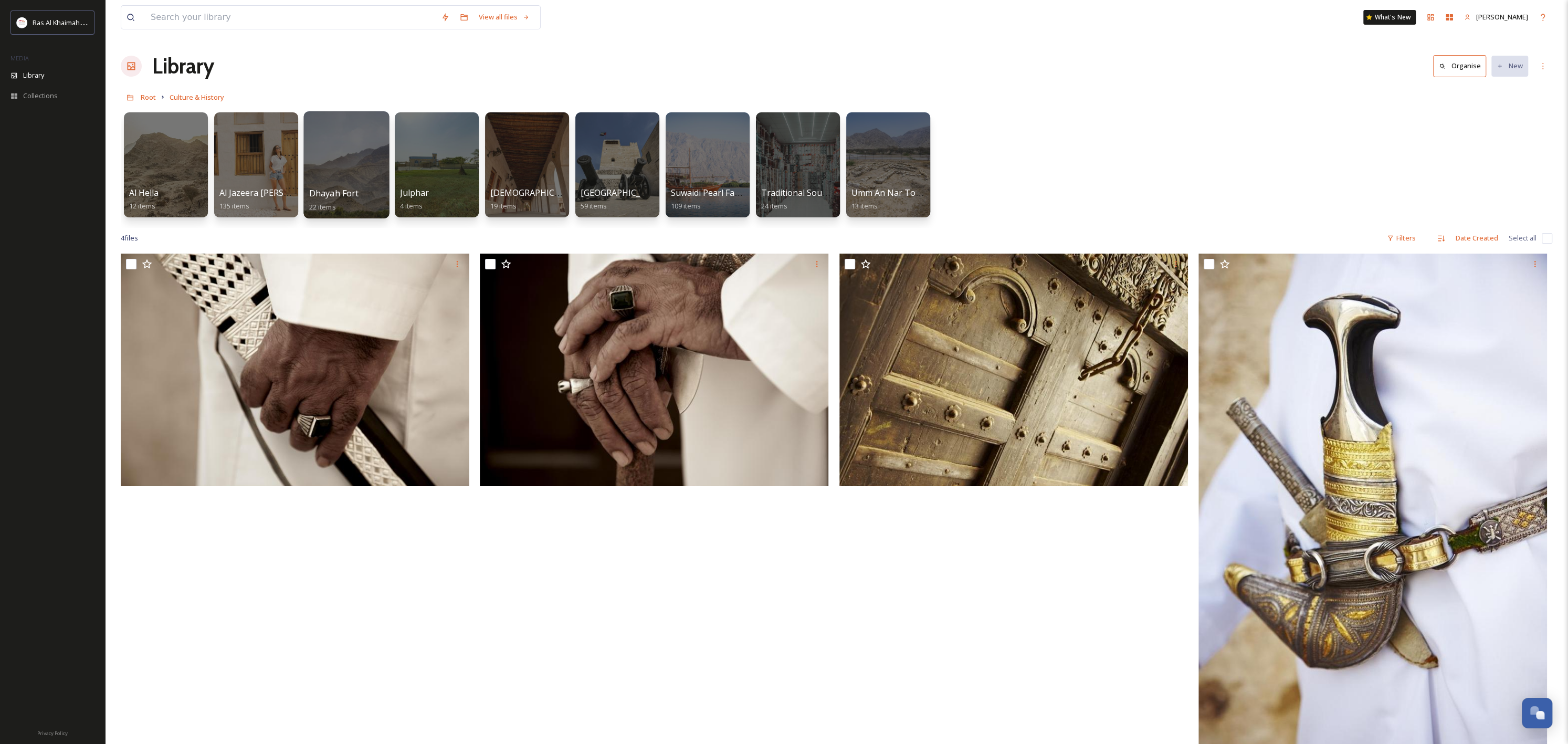
click at [339, 175] on div at bounding box center [346, 164] width 85 height 107
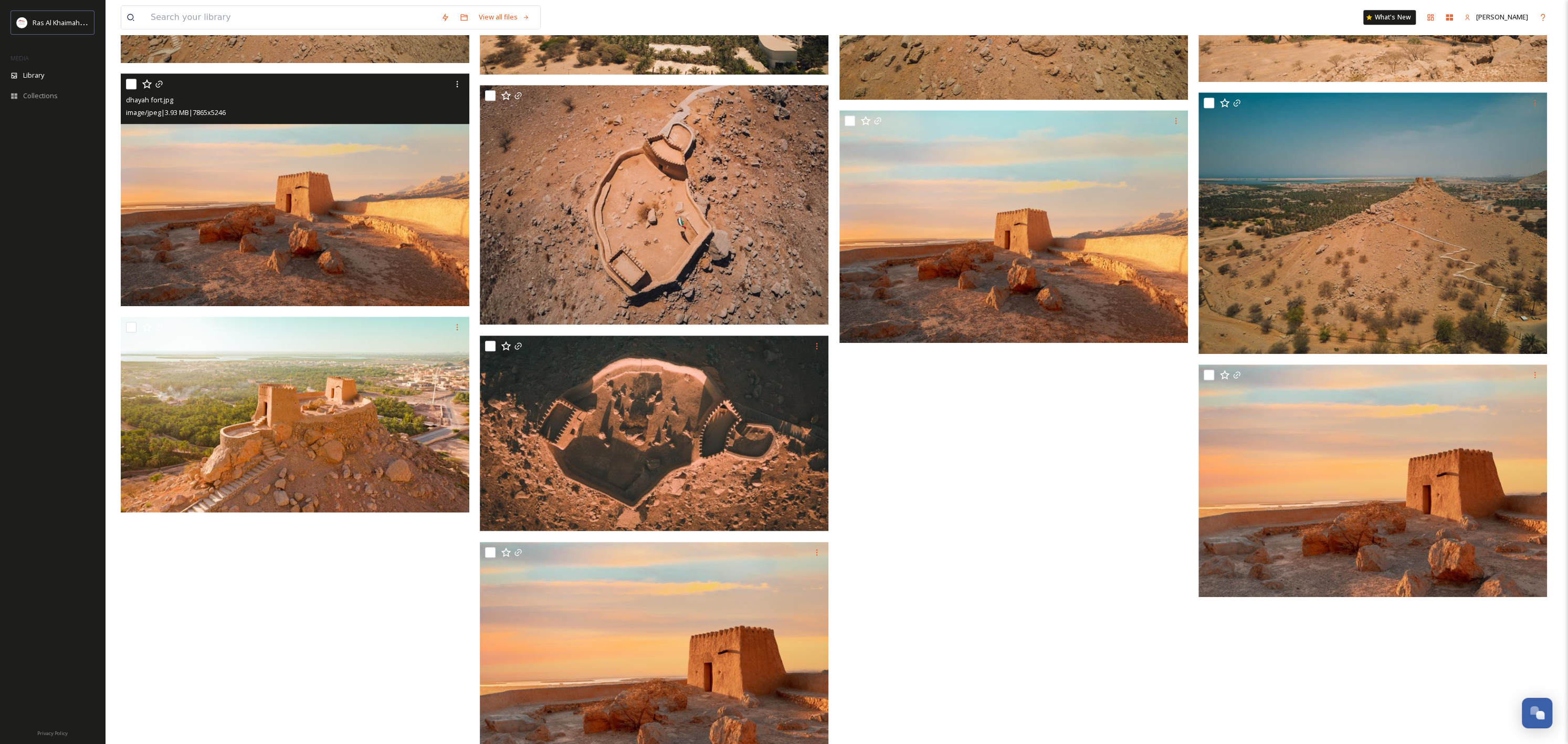
scroll to position [1081, 0]
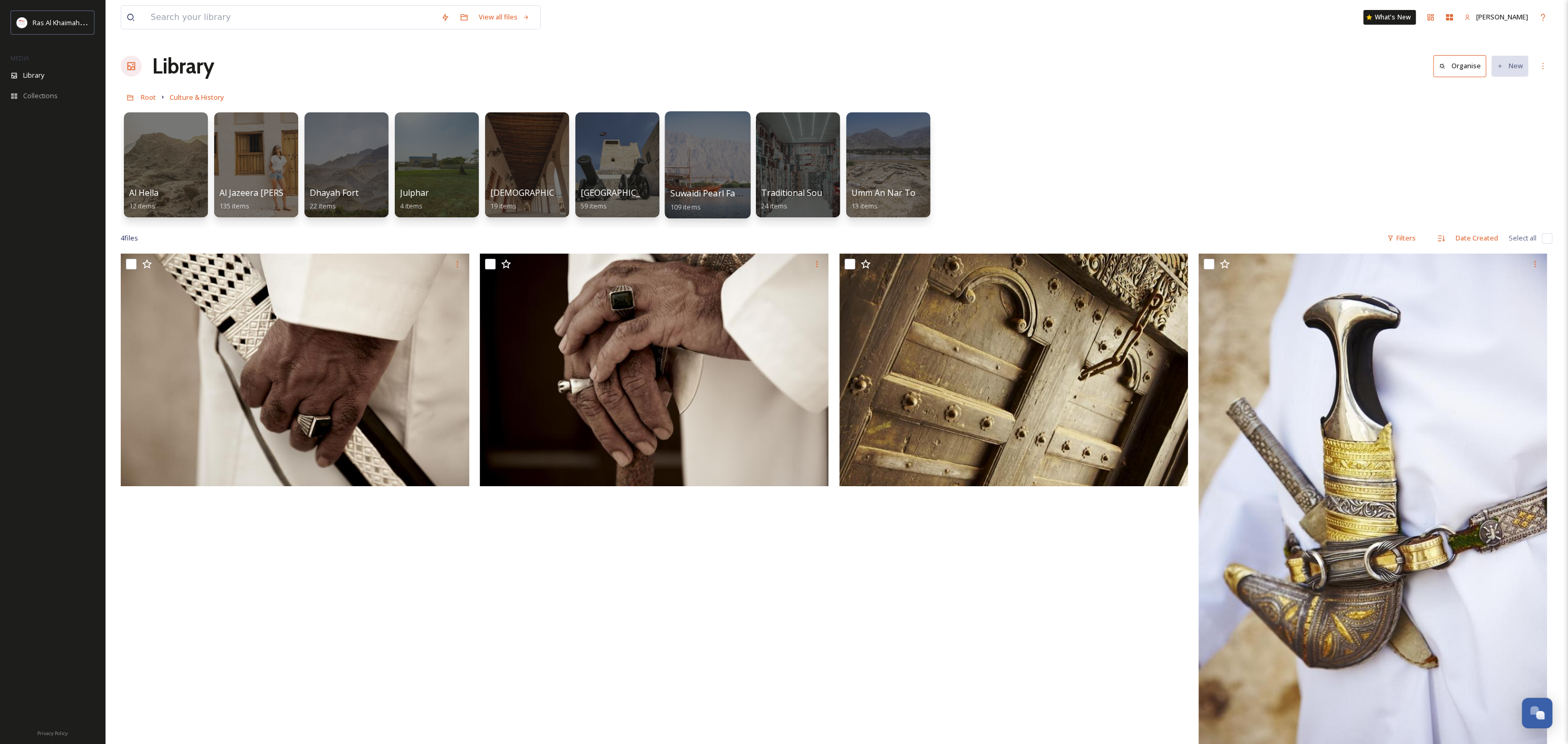
click at [715, 127] on div at bounding box center [708, 164] width 85 height 107
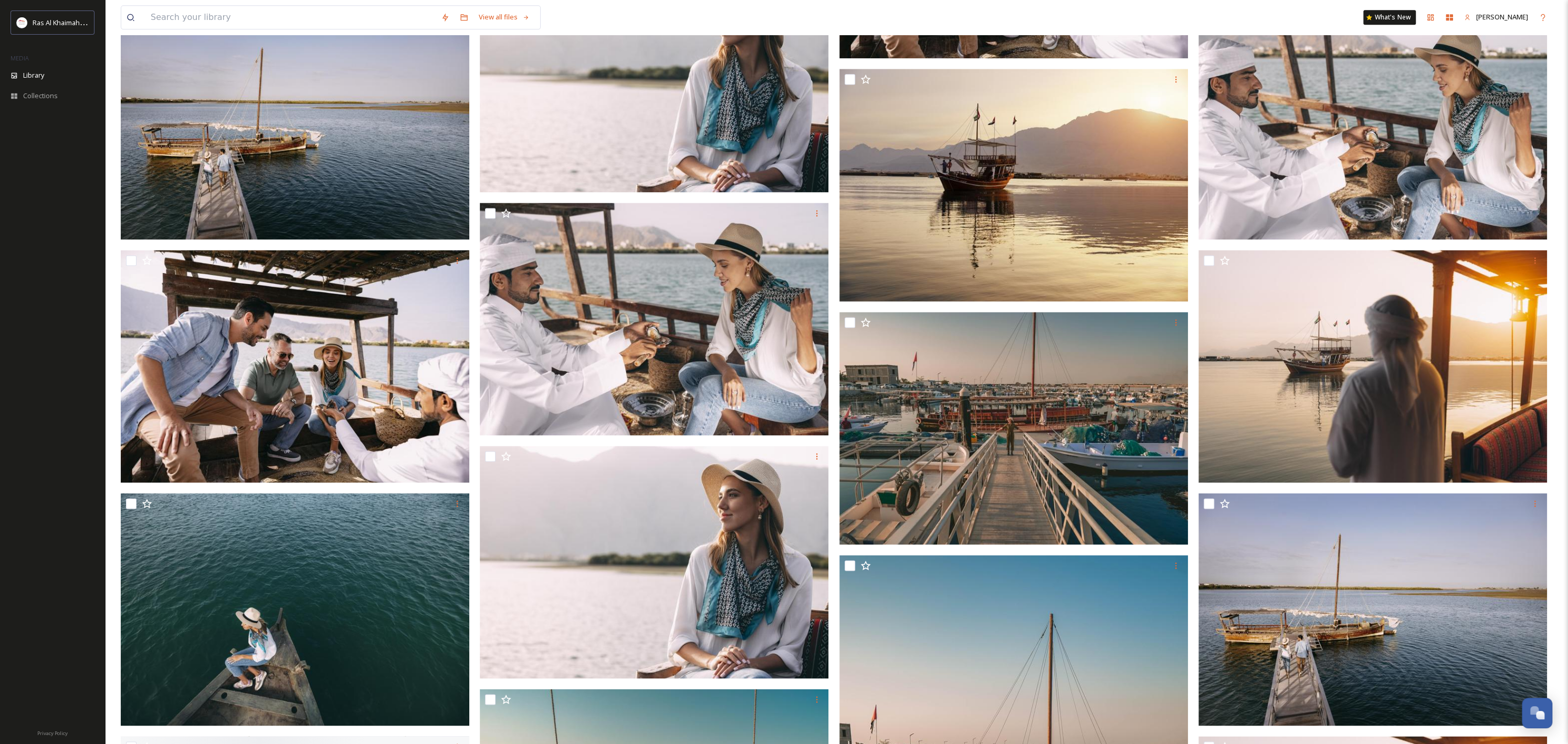
scroll to position [1706, 0]
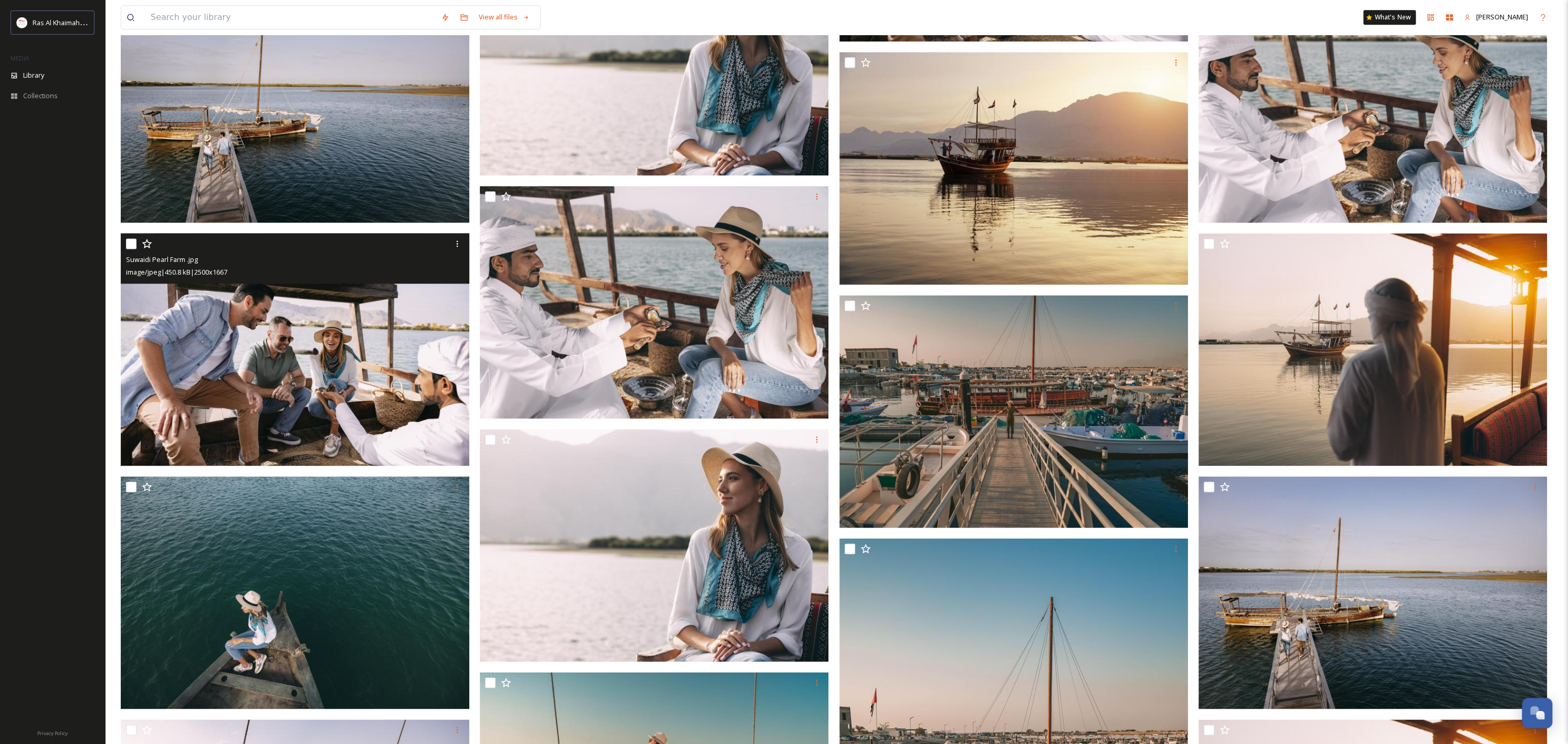
click at [410, 408] on img at bounding box center [295, 349] width 348 height 233
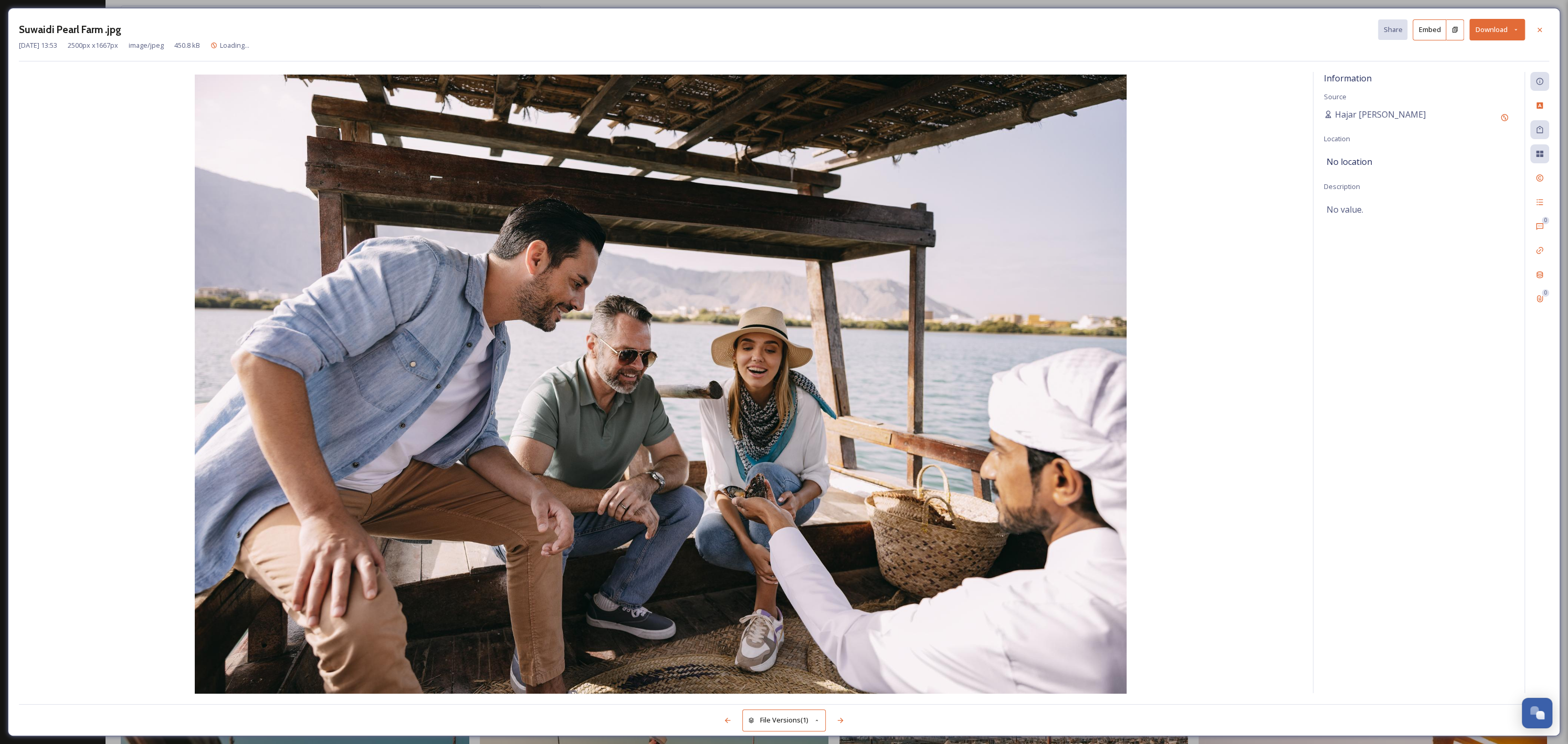
click at [1495, 41] on div "[DATE] 13:53 2500 px x 1667 px image/jpeg 450.8 kB Loading..." at bounding box center [784, 45] width 1530 height 10
click at [1497, 36] on button "Download" at bounding box center [1497, 30] width 56 height 21
click at [1473, 58] on span "Download Original (2500 x 1667)" at bounding box center [1469, 53] width 99 height 10
click at [1538, 31] on icon at bounding box center [1539, 30] width 8 height 8
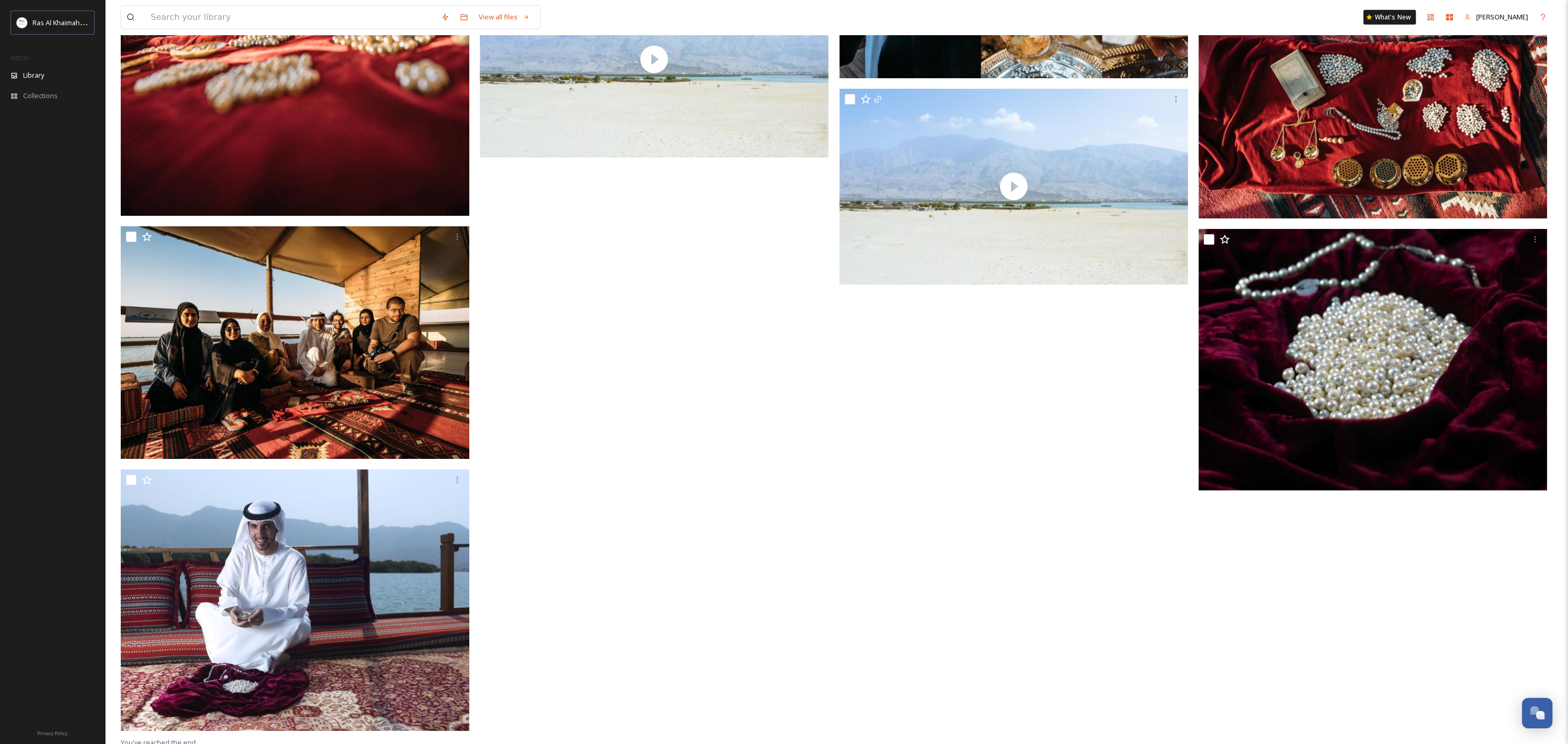
scroll to position [8014, 0]
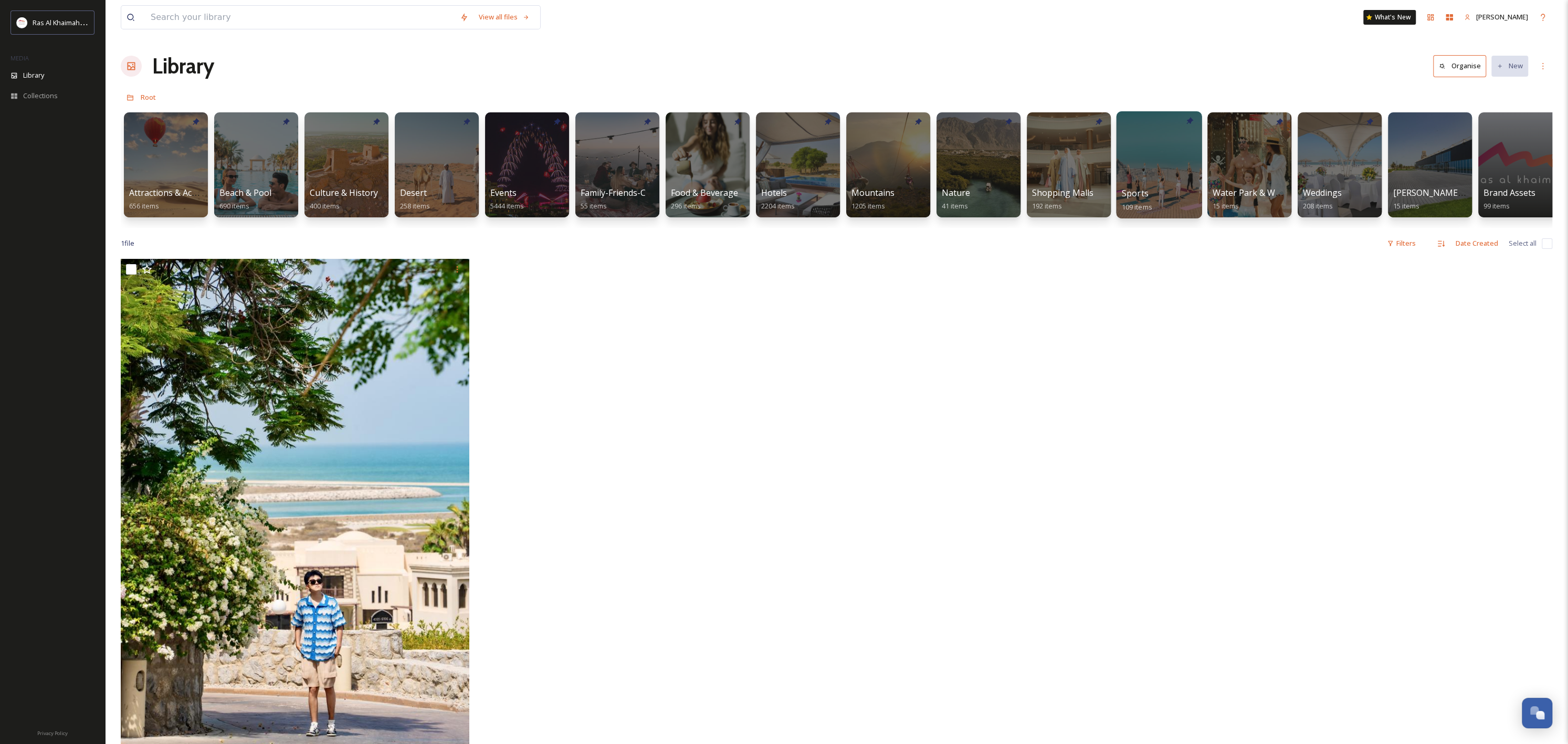
click at [1179, 184] on div at bounding box center [1159, 164] width 85 height 107
click at [47, 99] on span "Collections" at bounding box center [40, 95] width 35 height 10
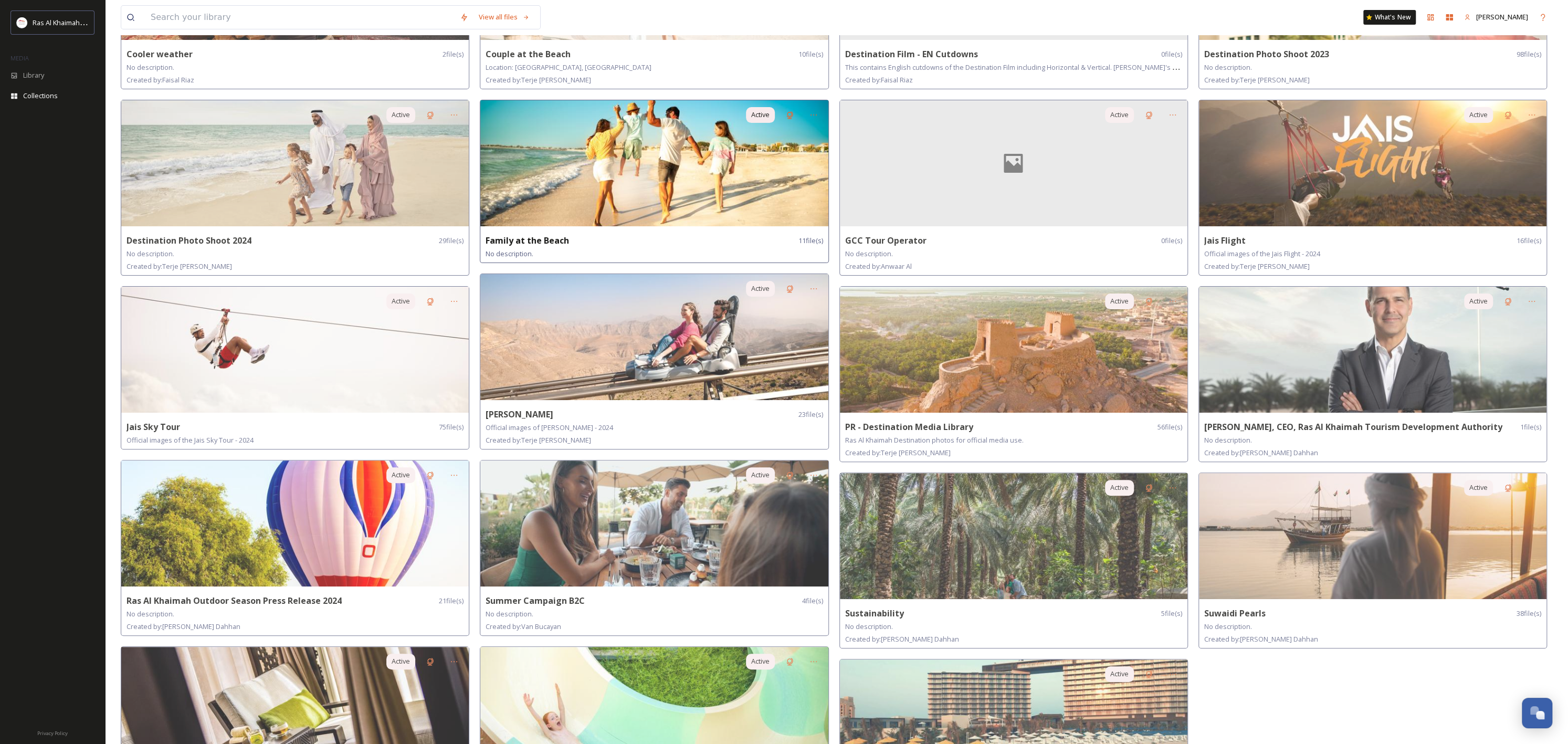
scroll to position [291, 0]
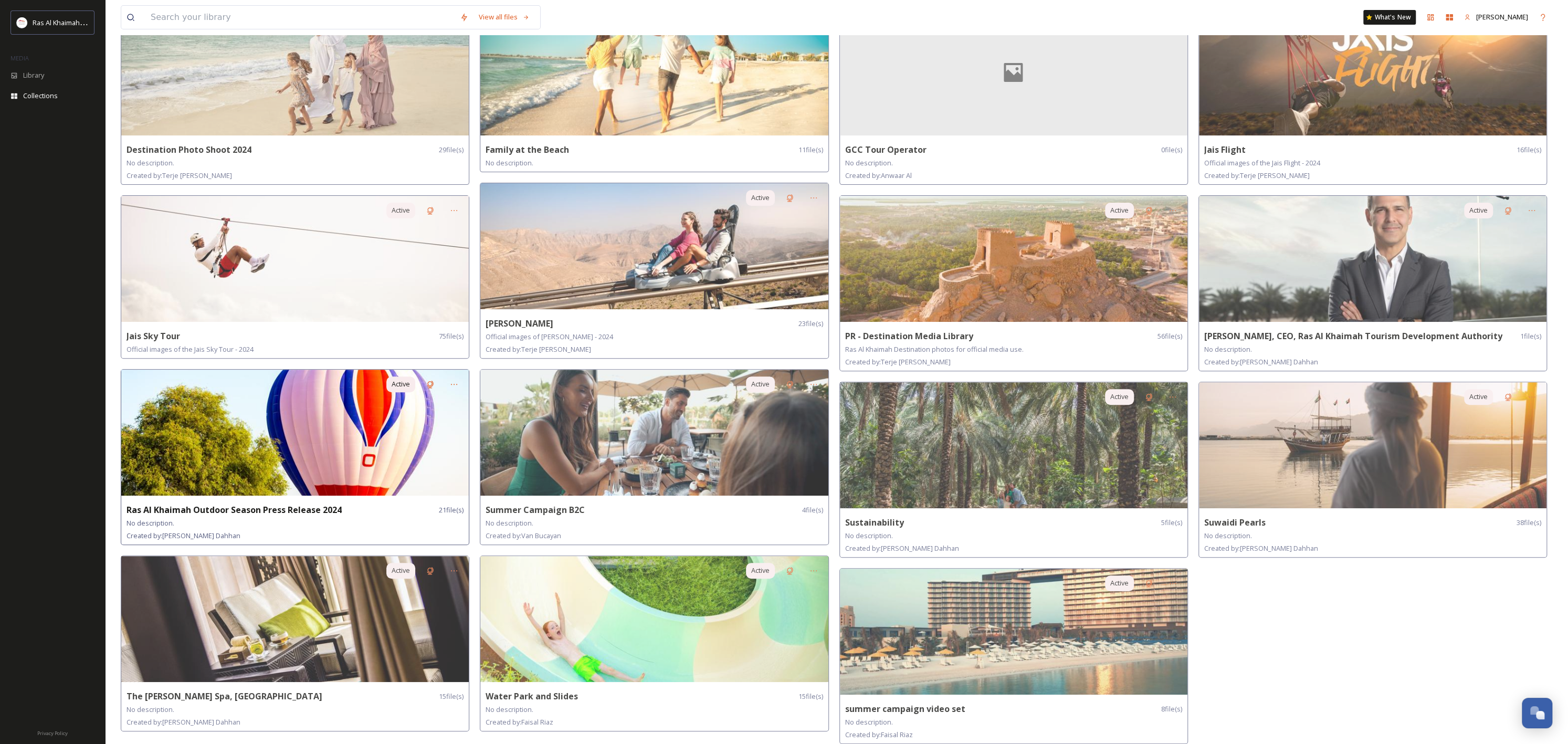
click at [341, 476] on img at bounding box center [295, 432] width 348 height 126
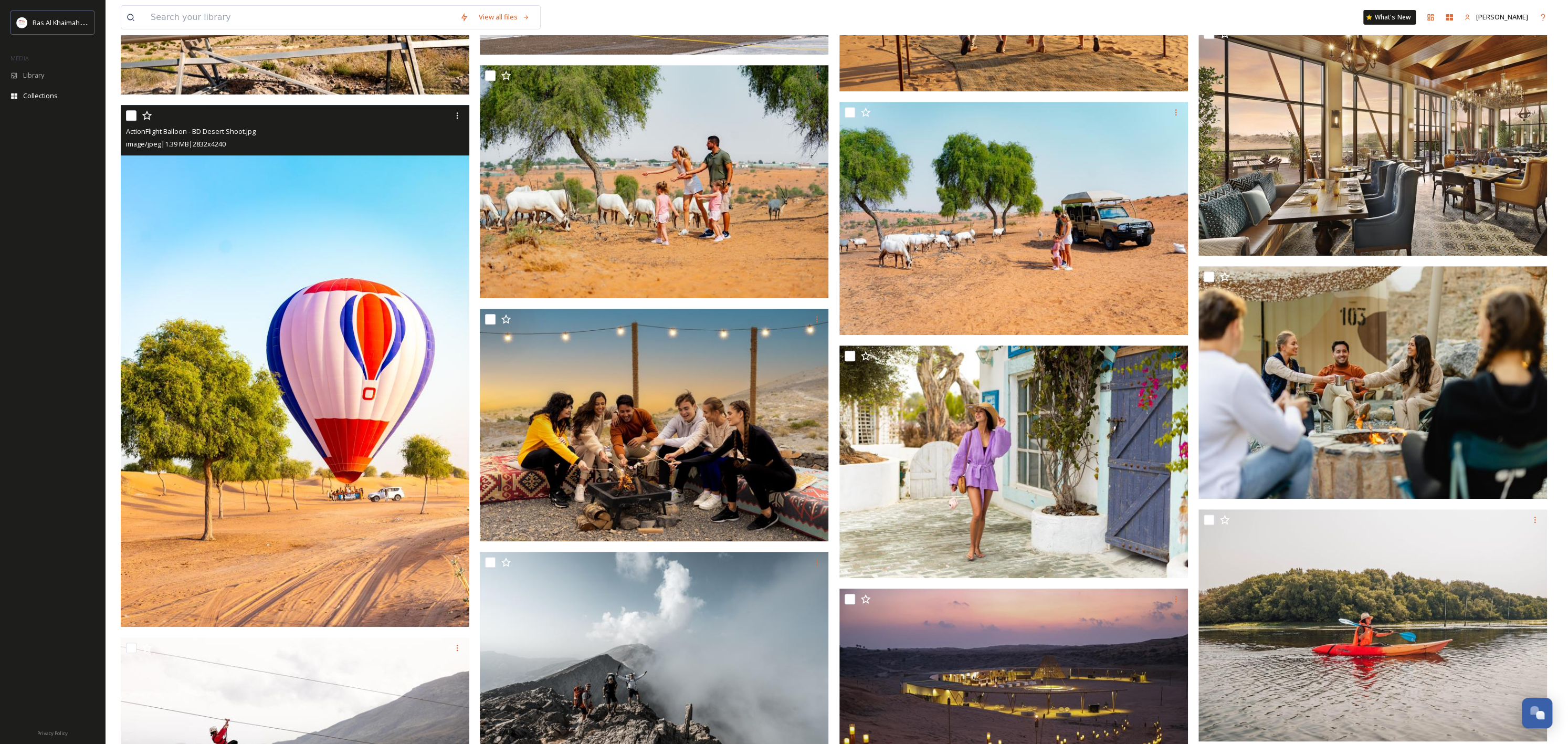
scroll to position [1173, 0]
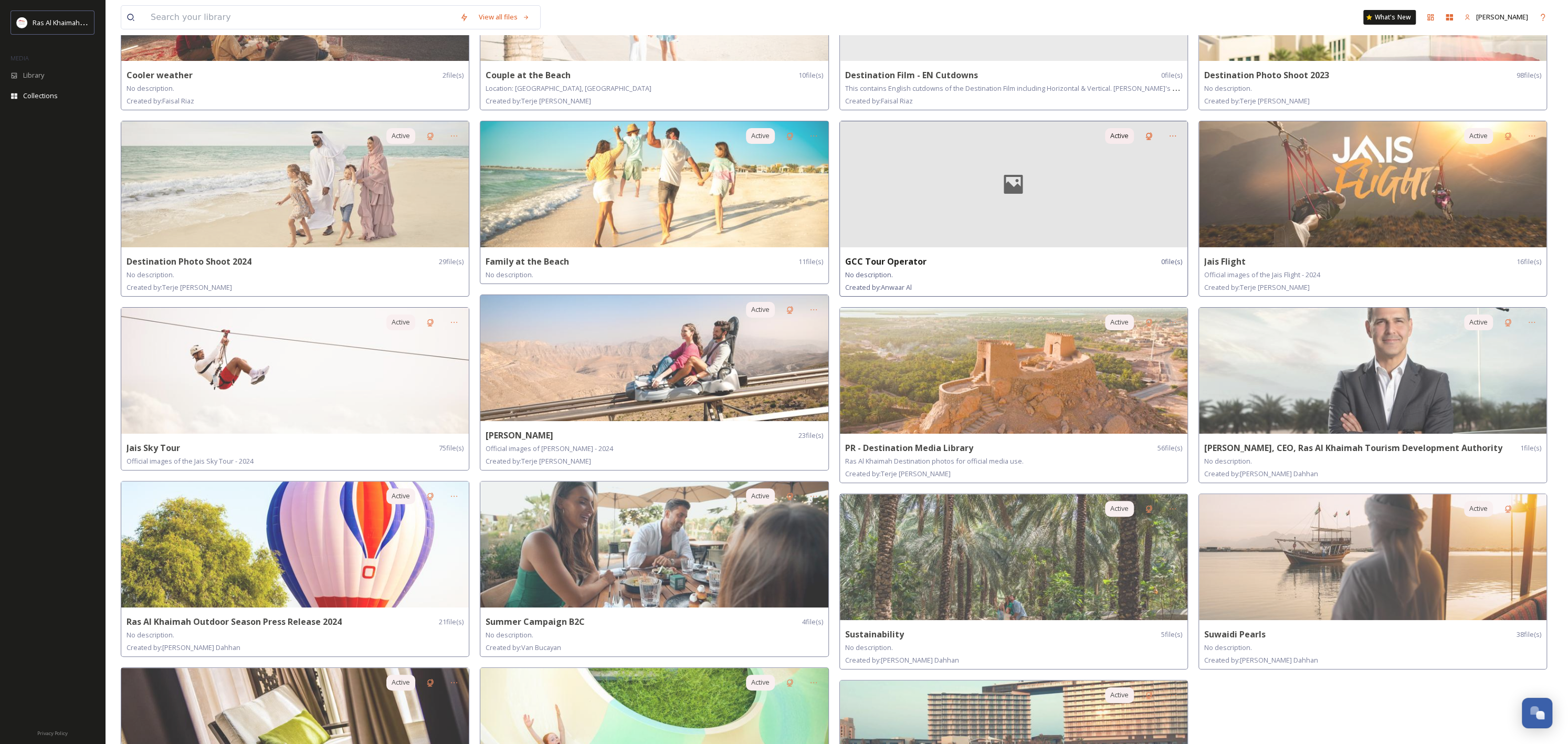
scroll to position [181, 0]
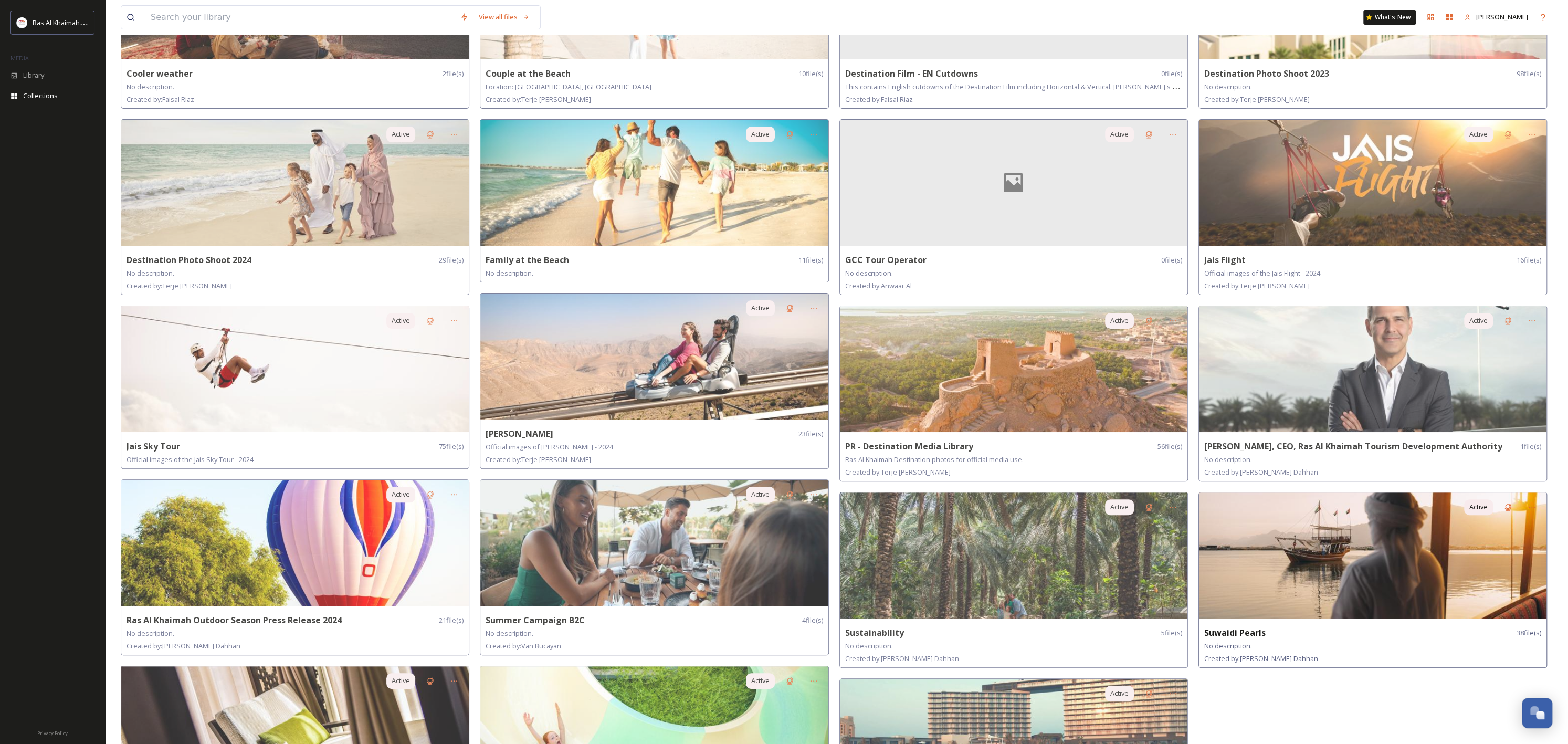
click at [1340, 579] on img at bounding box center [1372, 555] width 348 height 126
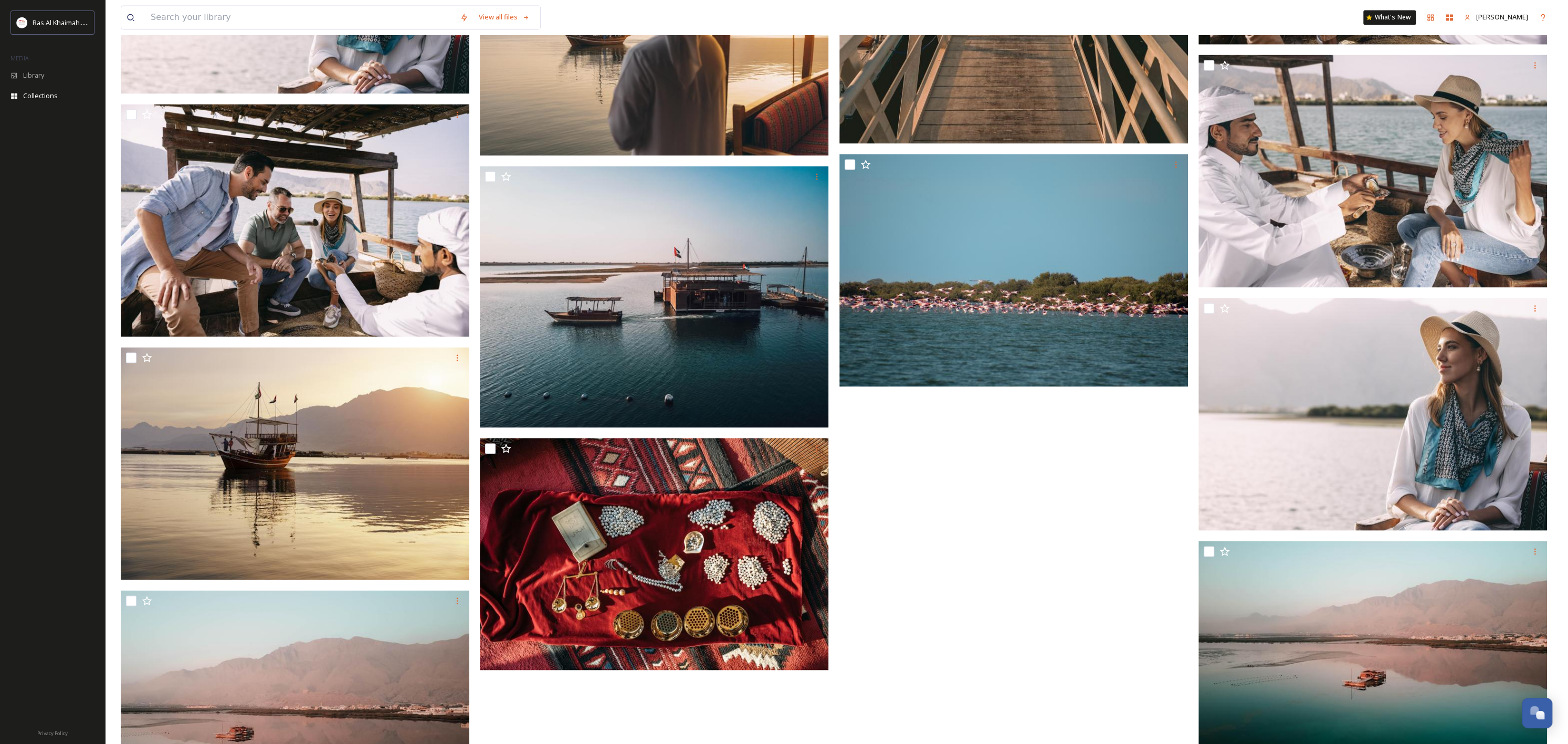
scroll to position [2537, 0]
